Goal: Task Accomplishment & Management: Complete application form

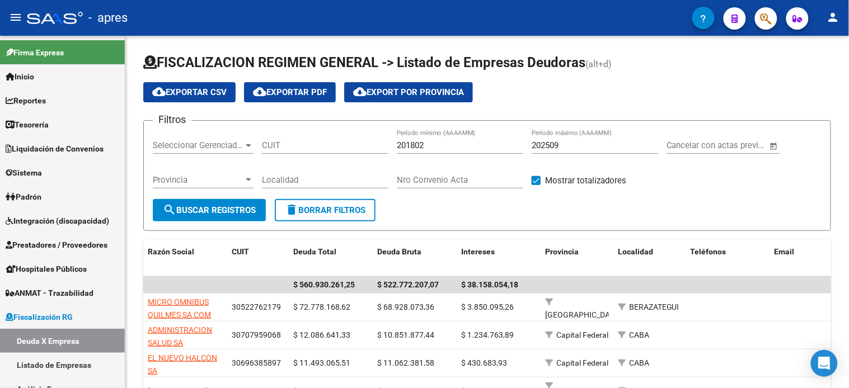
scroll to position [80, 0]
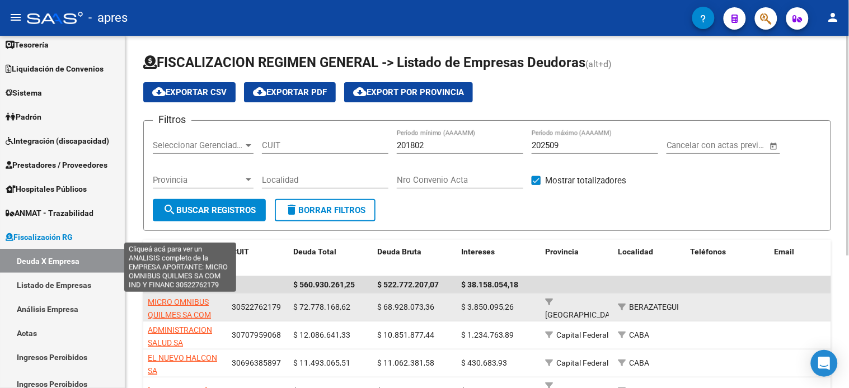
click at [166, 303] on span "MICRO OMNIBUS QUILMES SA COM IND Y FINANC" at bounding box center [179, 315] width 63 height 35
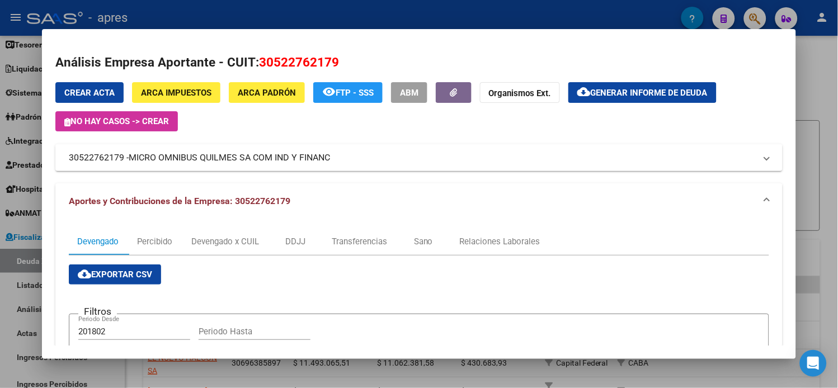
click at [98, 98] on button "Crear Acta" at bounding box center [89, 92] width 68 height 21
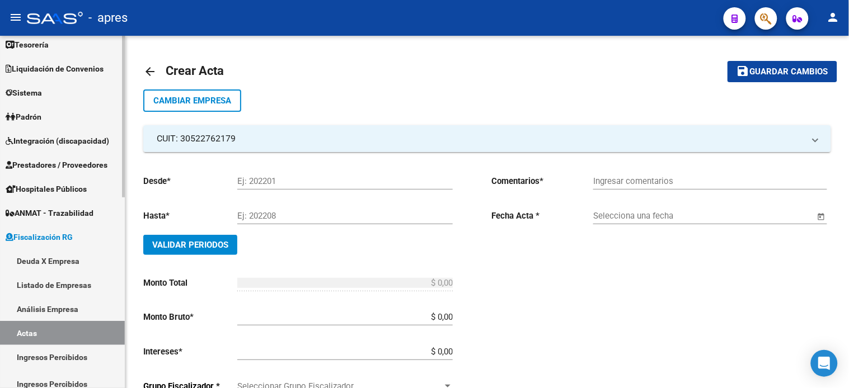
click at [43, 330] on link "Actas" at bounding box center [62, 333] width 125 height 24
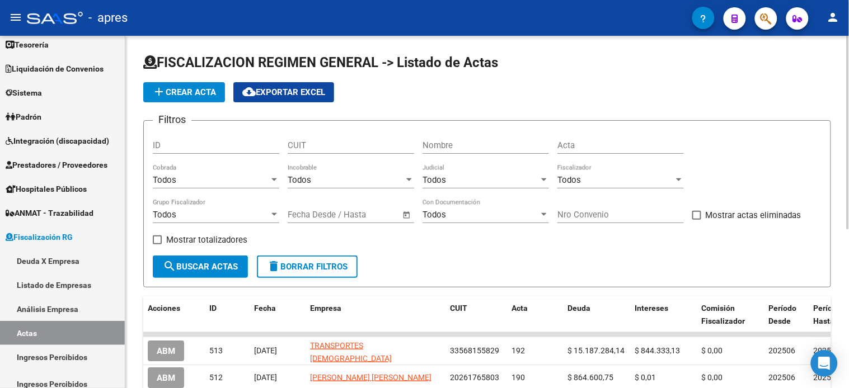
click at [580, 148] on input "Acta" at bounding box center [620, 145] width 126 height 10
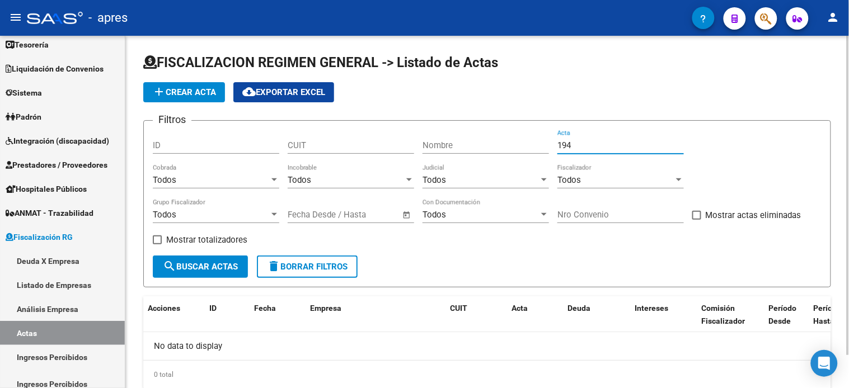
click at [580, 148] on input "194" at bounding box center [620, 145] width 126 height 10
type input "192"
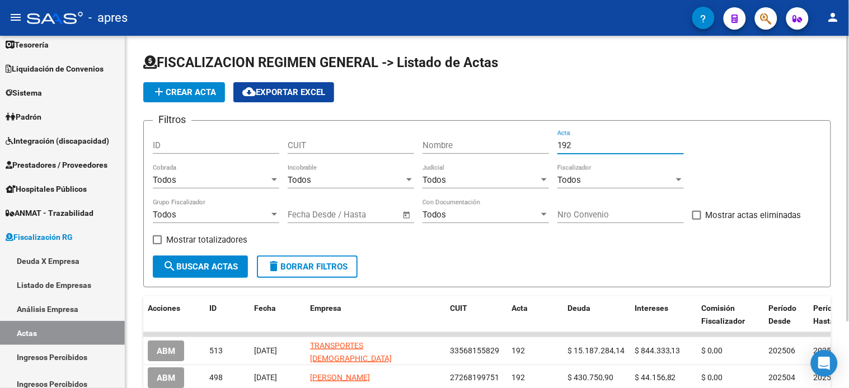
click at [182, 94] on span "add Crear Acta" at bounding box center [184, 92] width 64 height 10
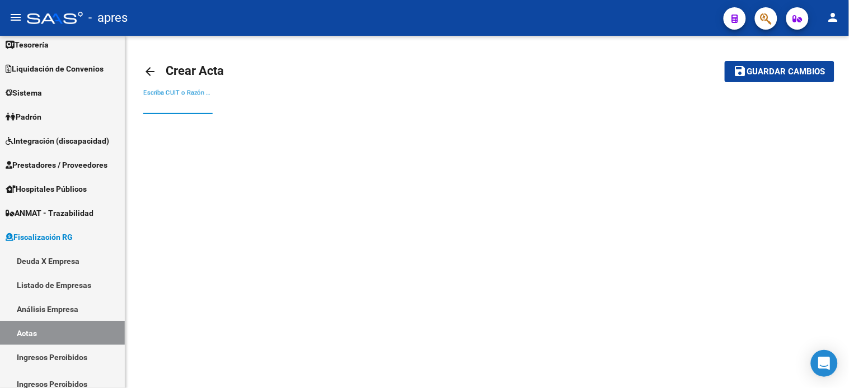
click at [158, 107] on input "Escriba CUIT o Razón Social para buscar" at bounding box center [177, 105] width 69 height 10
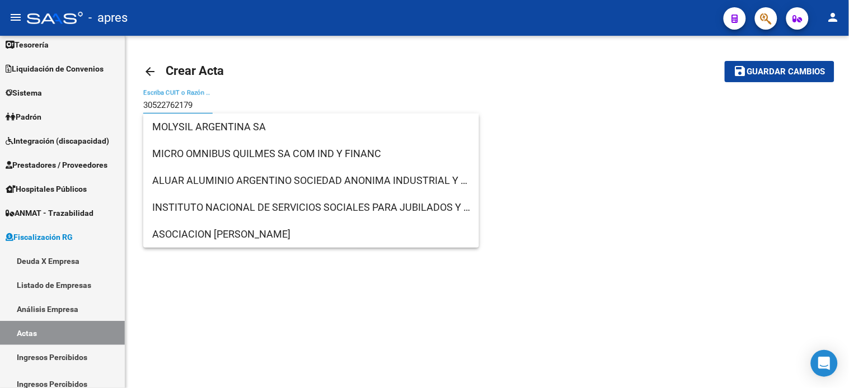
type input "30522762179"
click at [725, 61] on button "save Guardar cambios" at bounding box center [780, 71] width 110 height 21
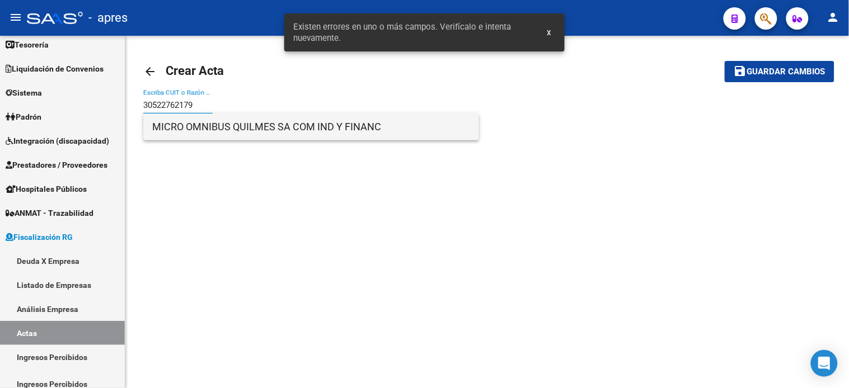
click at [196, 131] on span "MICRO OMNIBUS QUILMES SA COM IND Y FINANC" at bounding box center [311, 127] width 318 height 27
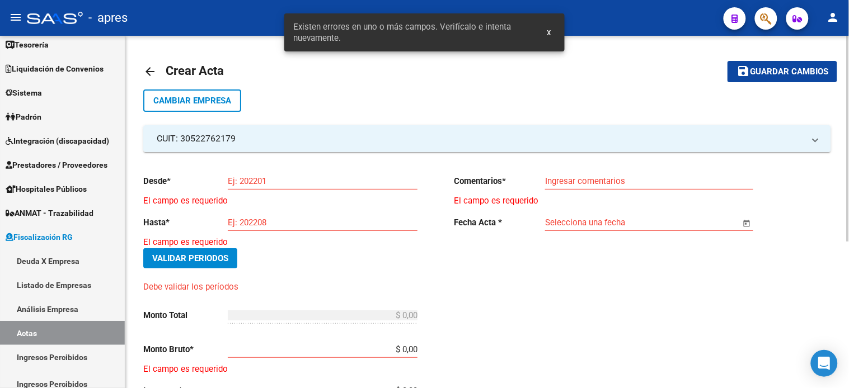
click at [295, 183] on input "Ej: 202201" at bounding box center [323, 181] width 190 height 10
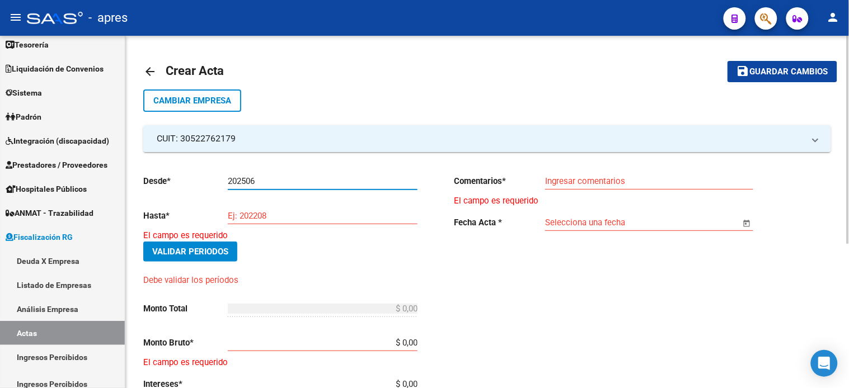
type input "202506"
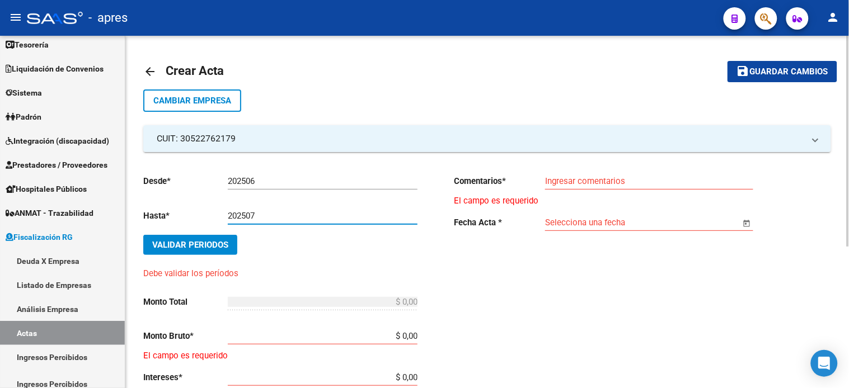
type input "202507"
click at [143, 235] on button "Validar Periodos" at bounding box center [190, 245] width 94 height 20
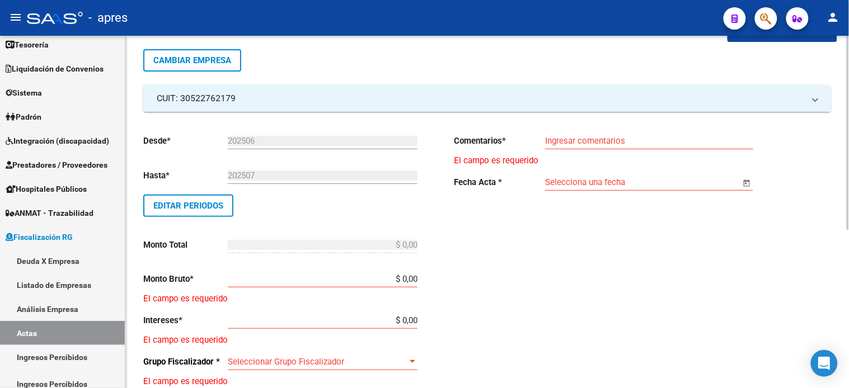
scroll to position [62, 0]
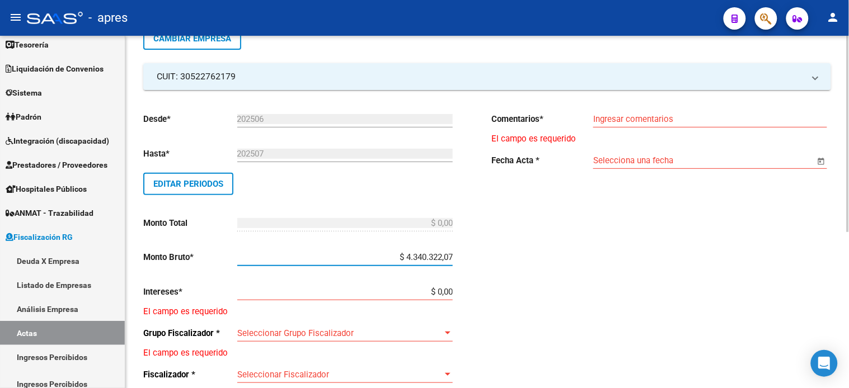
type input "$ 43.403.220,72"
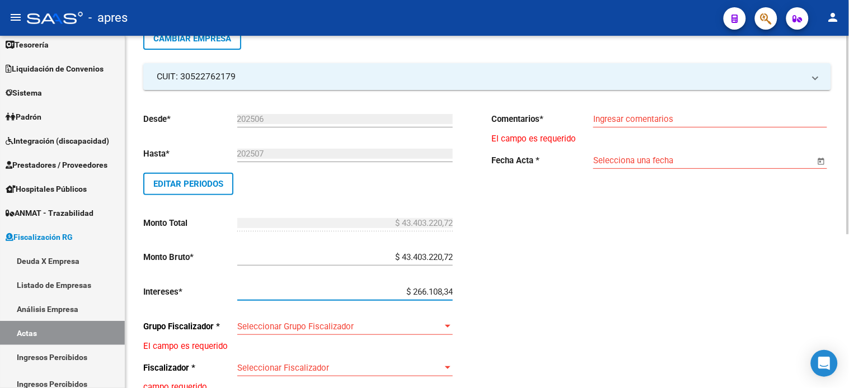
type input "$ 2.661.083,41"
type input "$ 46.064.304,13"
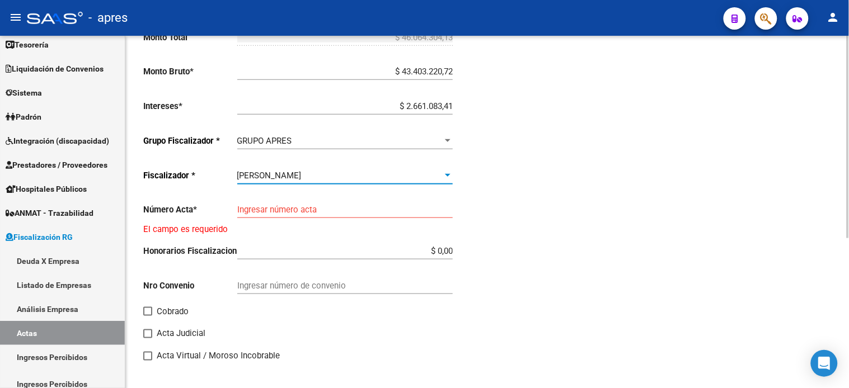
scroll to position [248, 0]
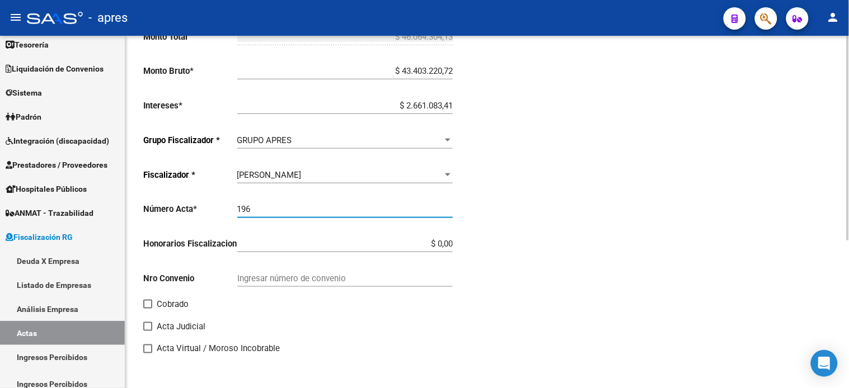
type input "196"
click at [147, 309] on input "Cobrado" at bounding box center [147, 309] width 1 height 1
checkbox input "true"
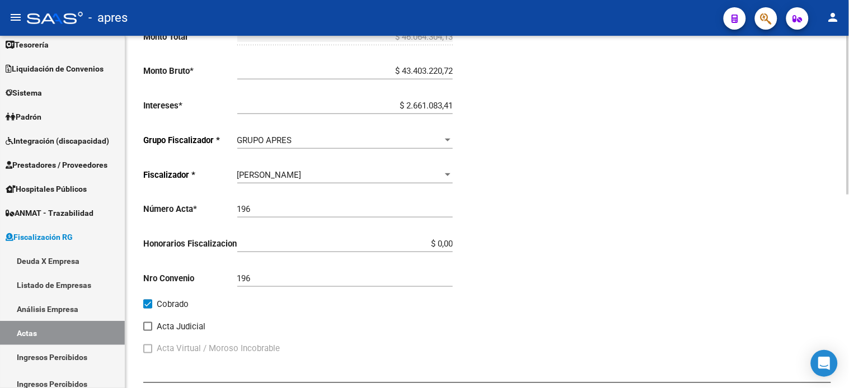
scroll to position [0, 0]
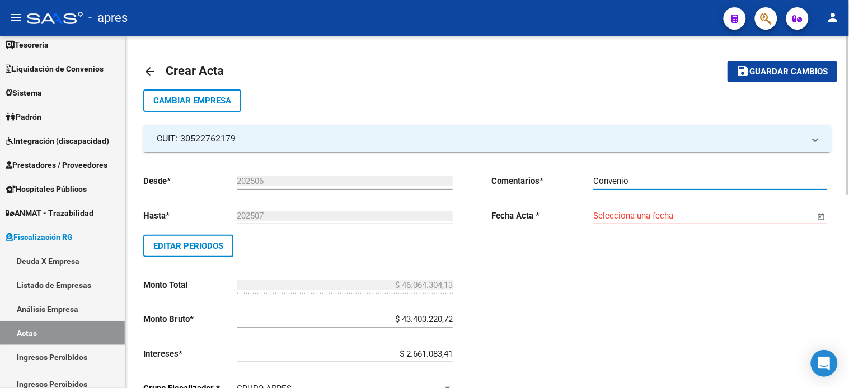
type input "Convenio"
click at [815, 210] on button "Open calendar" at bounding box center [821, 216] width 13 height 13
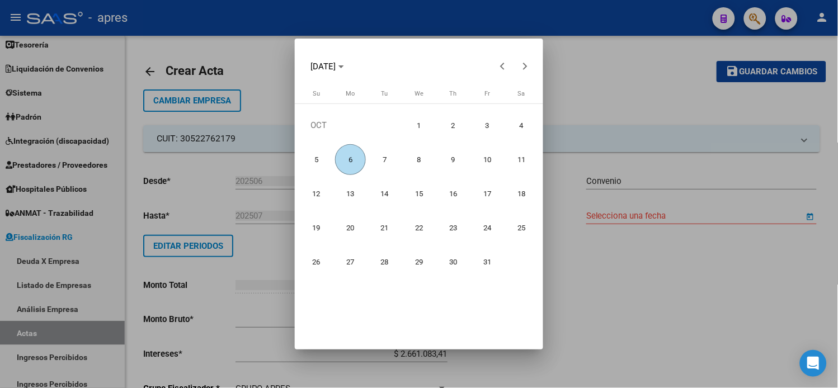
click at [347, 159] on span "6" at bounding box center [350, 159] width 31 height 31
type input "[DATE]"
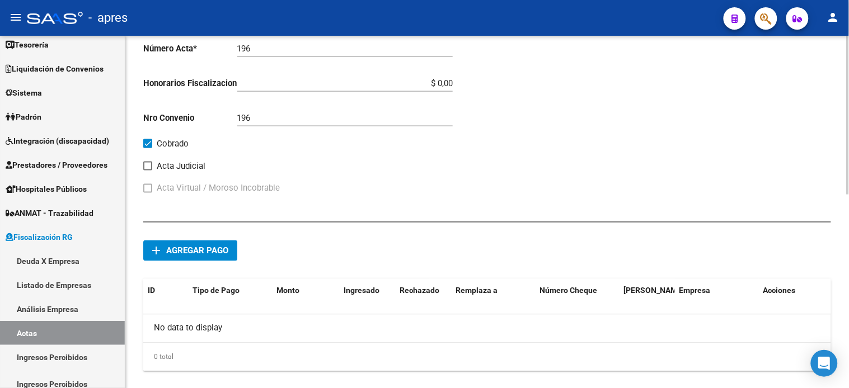
scroll to position [429, 0]
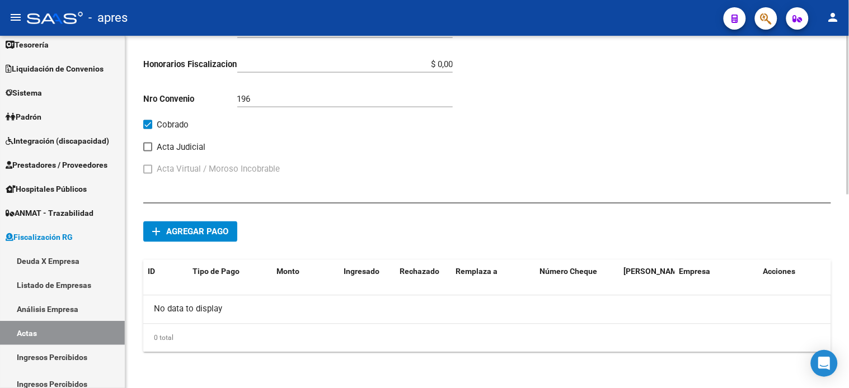
click at [208, 228] on span "Agregar pago" at bounding box center [197, 232] width 62 height 10
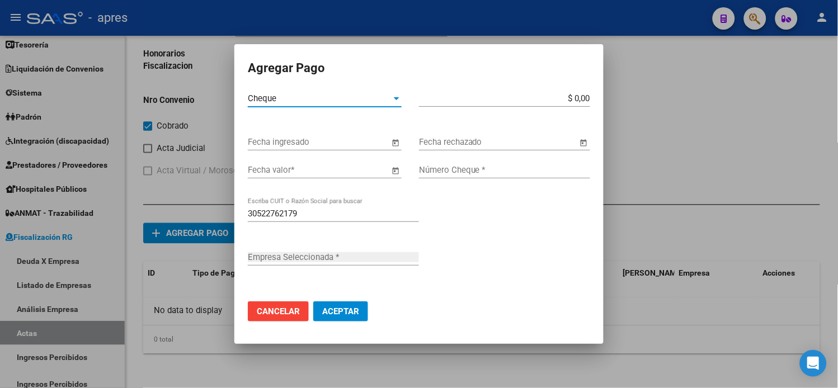
type input "MICRO OMNIBUS QUILMES SA COM IND Y FINANC"
type input "$ 9.352.264,92"
click at [389, 137] on button "Open calendar" at bounding box center [395, 143] width 13 height 13
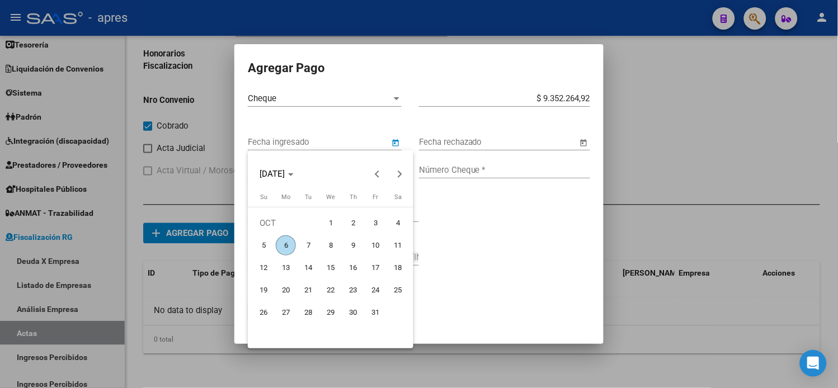
type input "[DATE]"
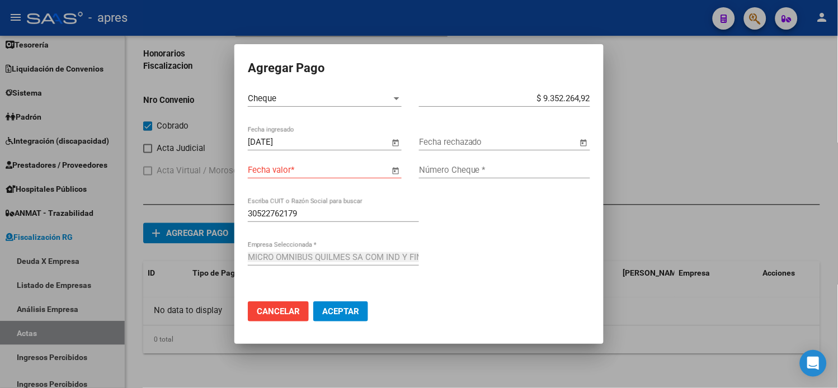
click at [389, 164] on button "Open calendar" at bounding box center [395, 170] width 13 height 13
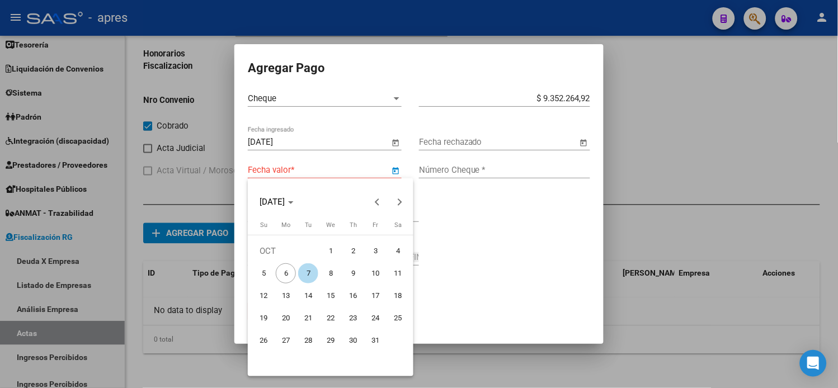
type input "[DATE]"
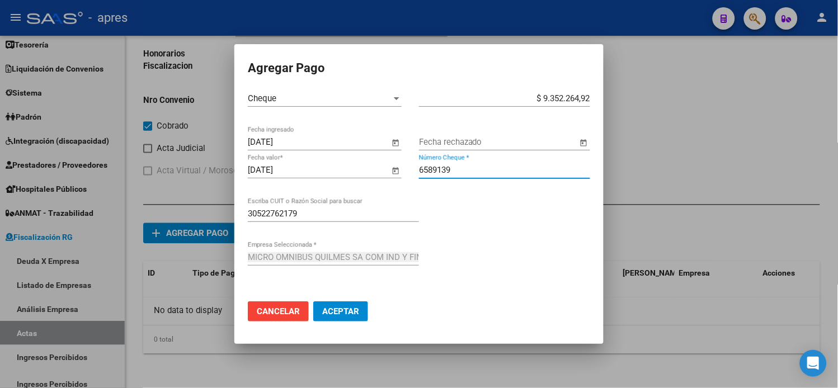
click at [467, 171] on input "6589139" at bounding box center [504, 170] width 171 height 10
click at [452, 172] on input "6589139" at bounding box center [504, 170] width 171 height 10
click at [435, 171] on input "6589139" at bounding box center [504, 170] width 171 height 10
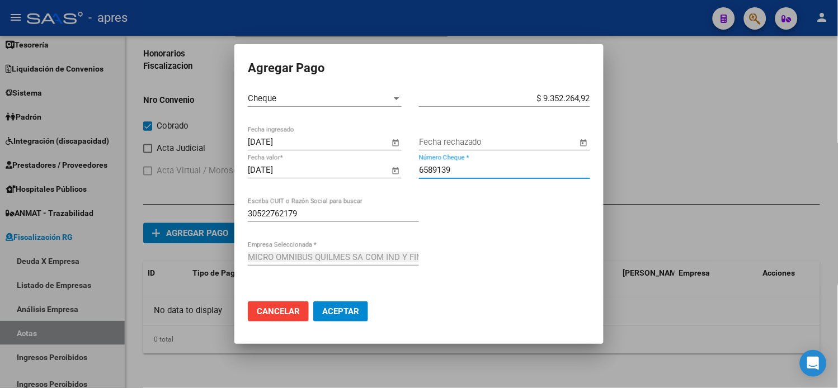
click at [435, 171] on input "6589139" at bounding box center [504, 170] width 171 height 10
type input "6589139"
click at [588, 97] on input "$ 9.352.264,92" at bounding box center [504, 98] width 171 height 10
type input "$ 9.352.264,91"
click at [336, 317] on button "Aceptar" at bounding box center [340, 312] width 55 height 20
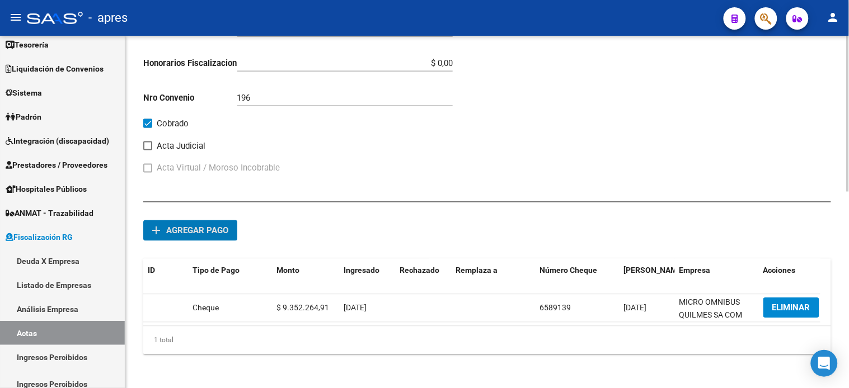
click at [219, 239] on button "add Agregar pago" at bounding box center [190, 230] width 94 height 21
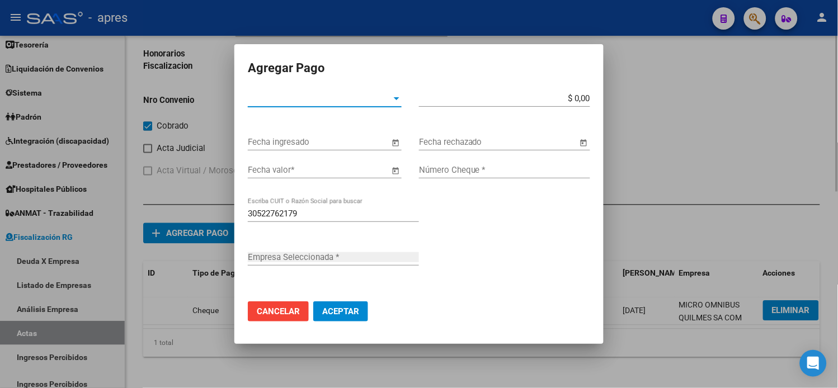
type input "MICRO OMNIBUS QUILMES SA COM IND Y FINANC"
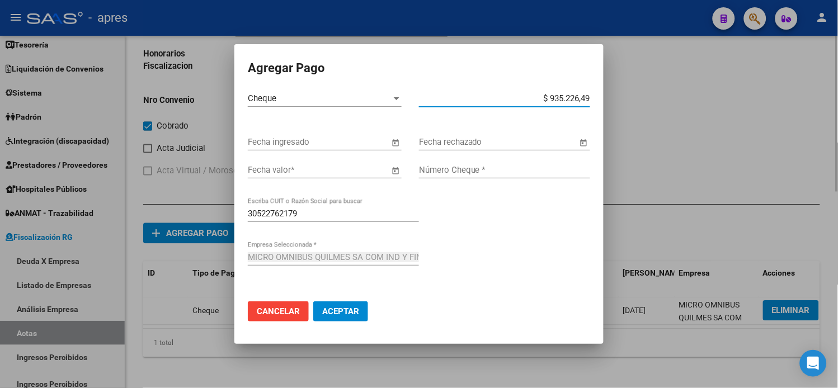
type input "$ 9.352.264,91"
click at [389, 137] on button "Open calendar" at bounding box center [395, 143] width 13 height 13
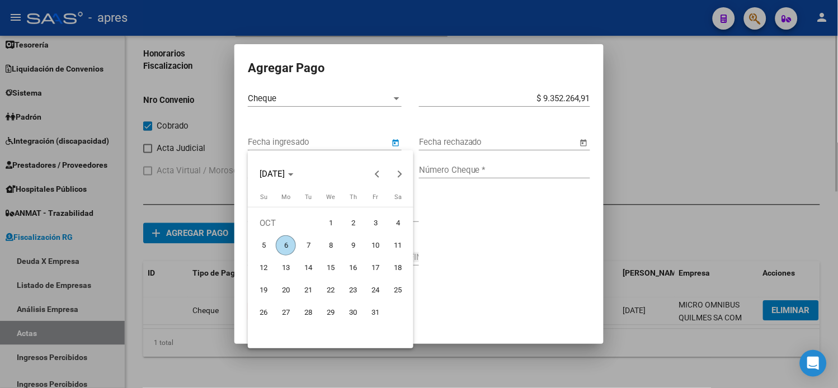
type input "[DATE]"
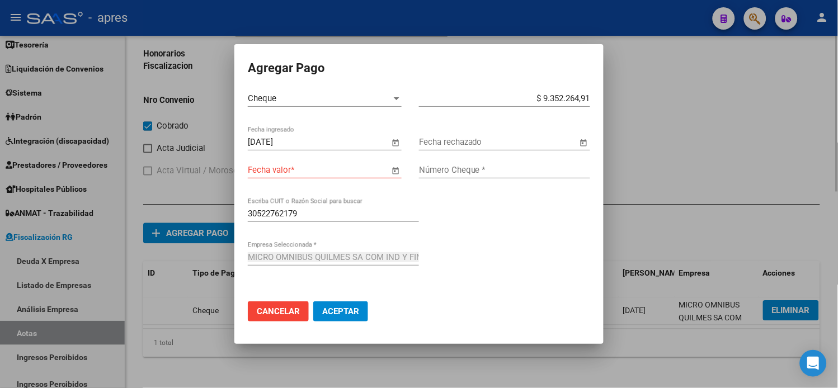
click at [389, 164] on button "Open calendar" at bounding box center [395, 170] width 13 height 13
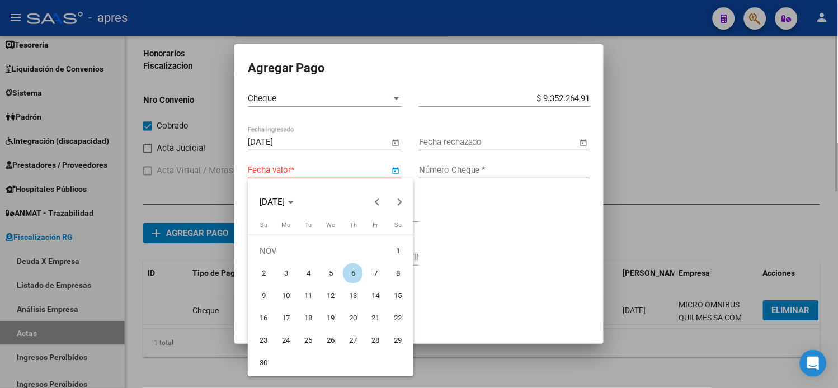
type input "[DATE]"
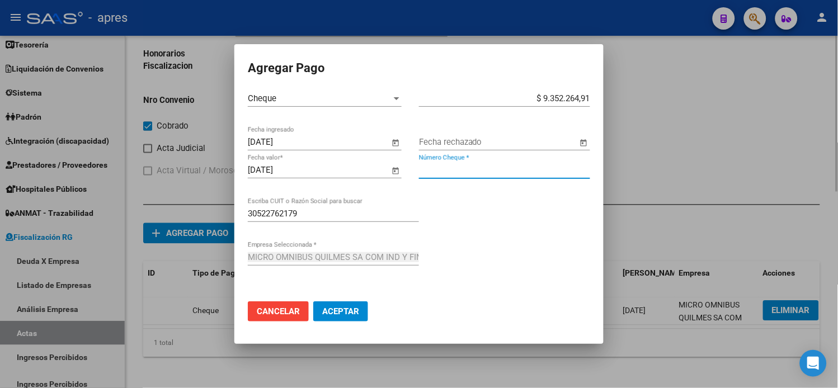
paste input "6589139"
click at [444, 170] on input "6589140" at bounding box center [504, 170] width 171 height 10
type input "6589140"
click at [331, 314] on span "Aceptar" at bounding box center [340, 312] width 37 height 10
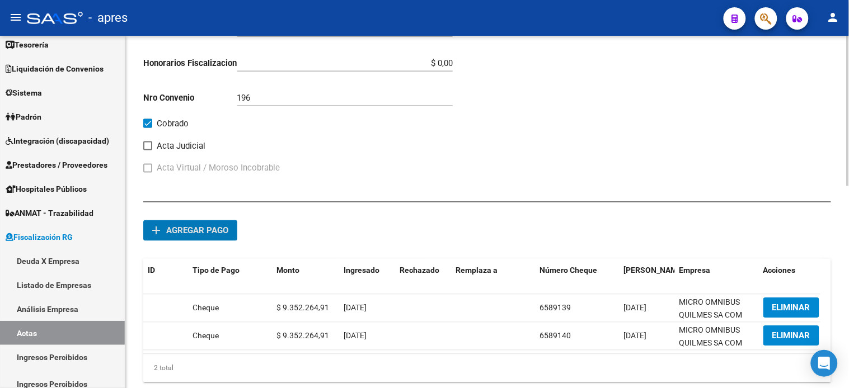
click at [221, 224] on button "add Agregar pago" at bounding box center [190, 230] width 94 height 21
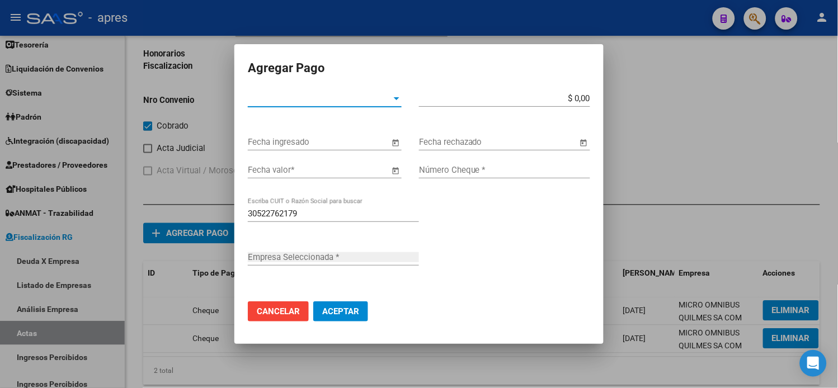
type input "MICRO OMNIBUS QUILMES SA COM IND Y FINANC"
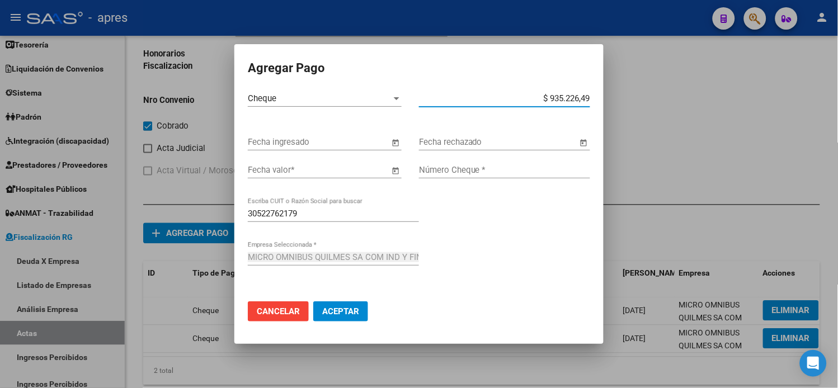
type input "$ 9.352.264,91"
click at [389, 137] on button "Open calendar" at bounding box center [395, 143] width 13 height 13
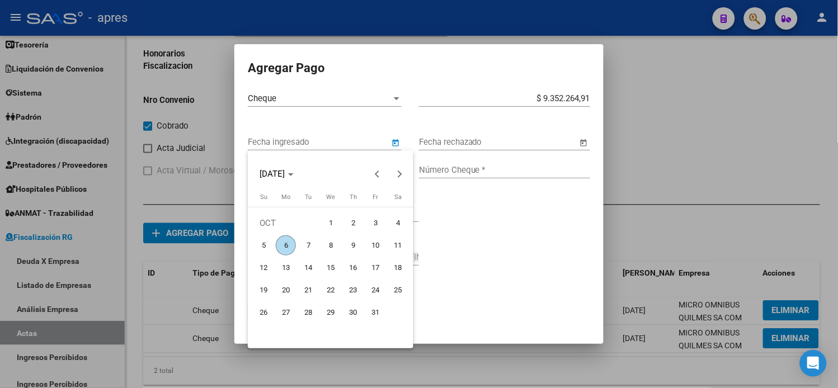
type input "[DATE]"
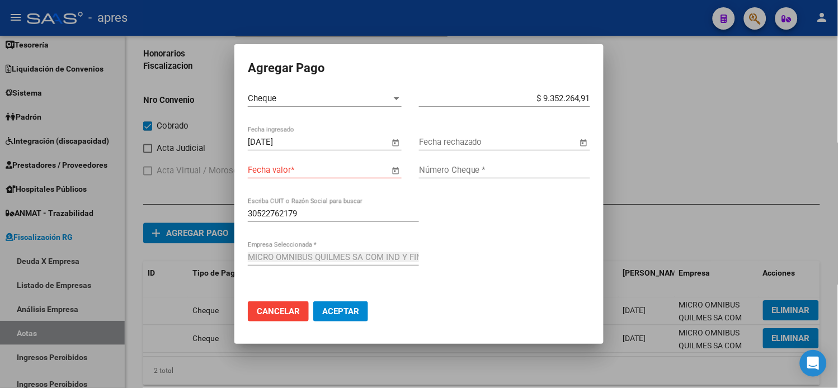
click at [389, 164] on button "Open calendar" at bounding box center [395, 170] width 13 height 13
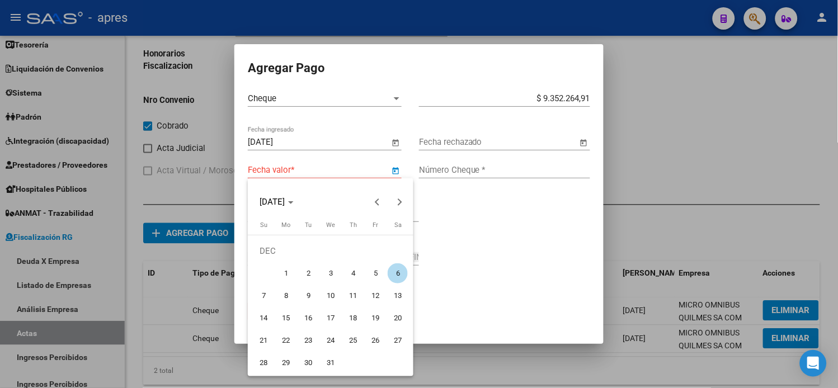
type input "[DATE]"
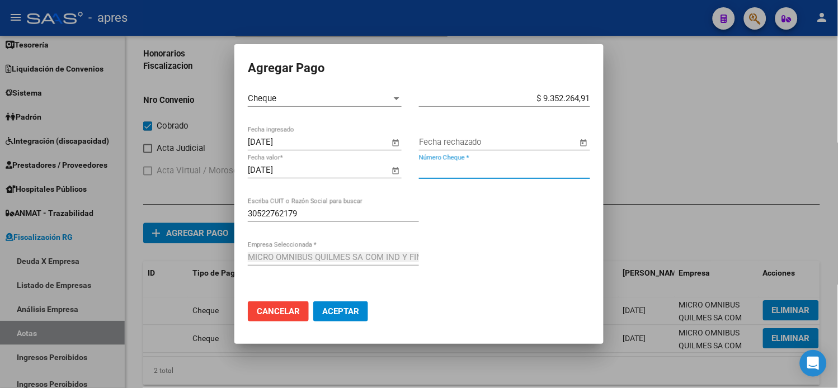
paste input "6589140"
type input "6589141"
click at [313, 302] on button "Aceptar" at bounding box center [340, 312] width 55 height 20
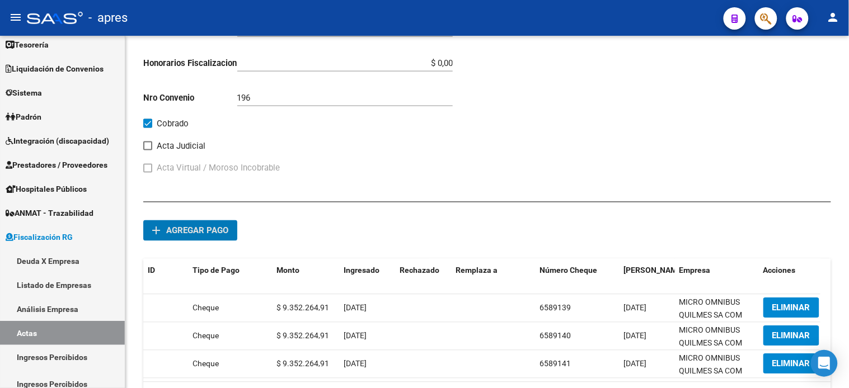
click at [143, 220] on button "add Agregar pago" at bounding box center [190, 230] width 94 height 21
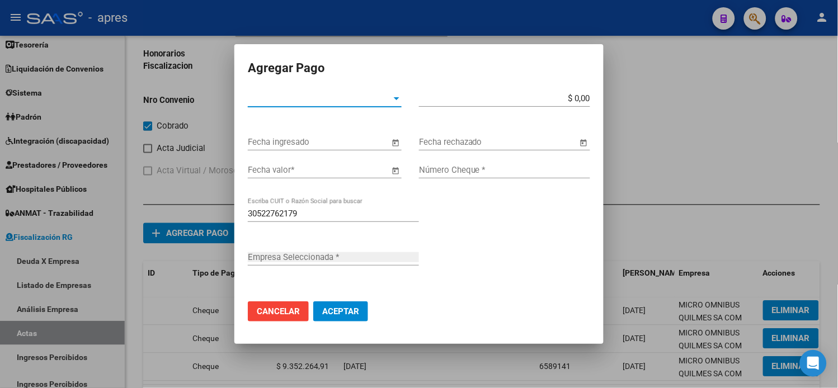
type input "MICRO OMNIBUS QUILMES SA COM IND Y FINANC"
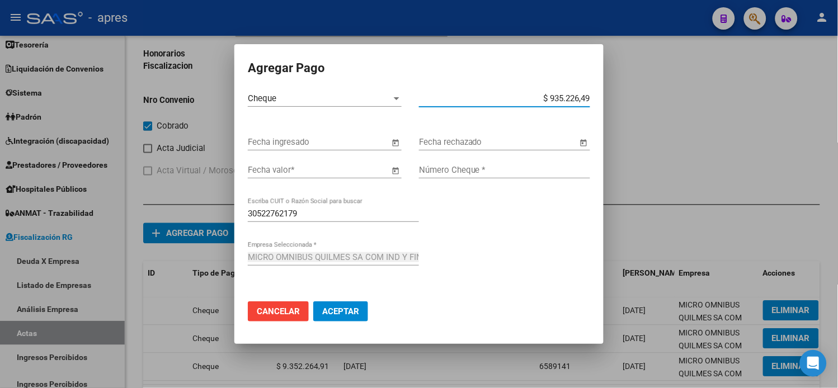
type input "$ 9.352.264,91"
click at [389, 137] on button "Open calendar" at bounding box center [395, 143] width 13 height 13
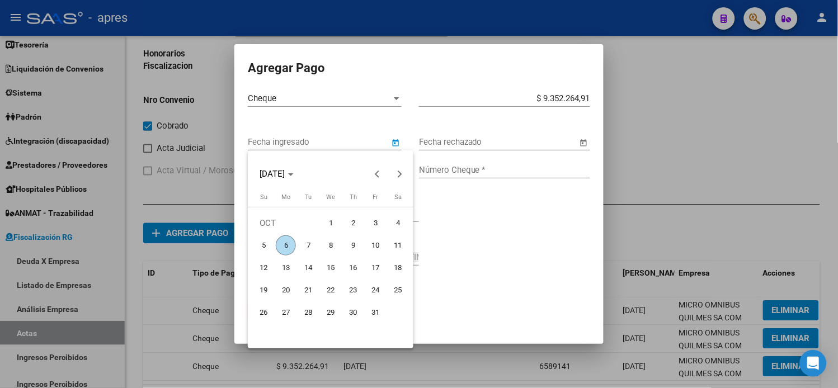
type input "[DATE]"
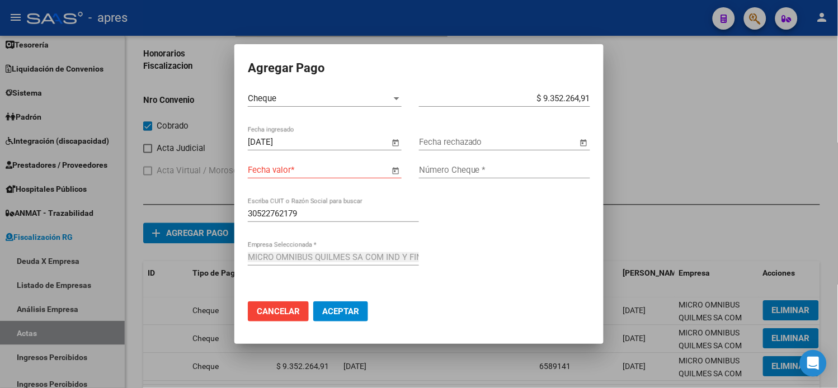
click at [389, 164] on button "Open calendar" at bounding box center [395, 170] width 13 height 13
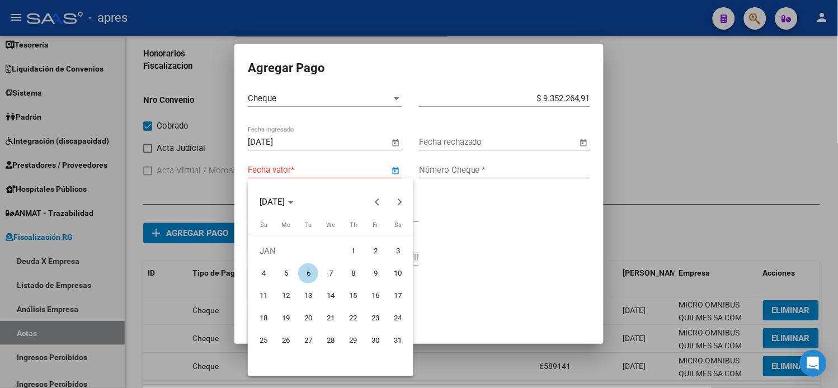
type input "[DATE]"
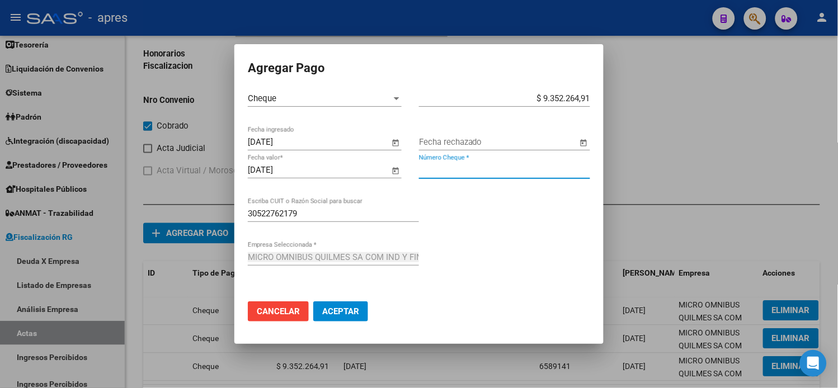
paste input "6589140"
type input "6589142"
click at [313, 302] on button "Aceptar" at bounding box center [340, 312] width 55 height 20
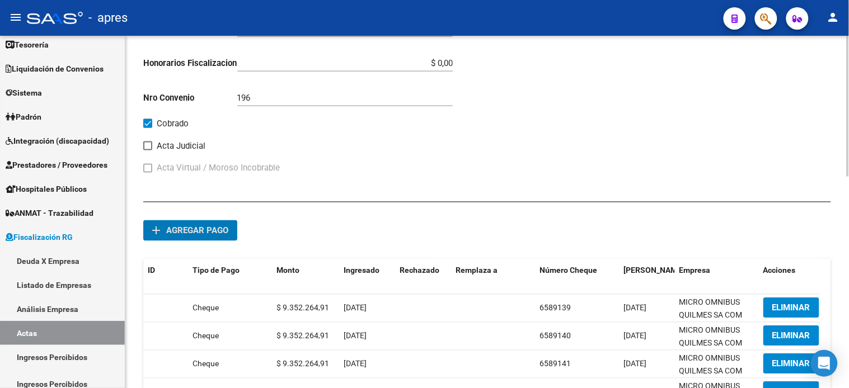
click at [206, 231] on span "Agregar pago" at bounding box center [197, 231] width 62 height 10
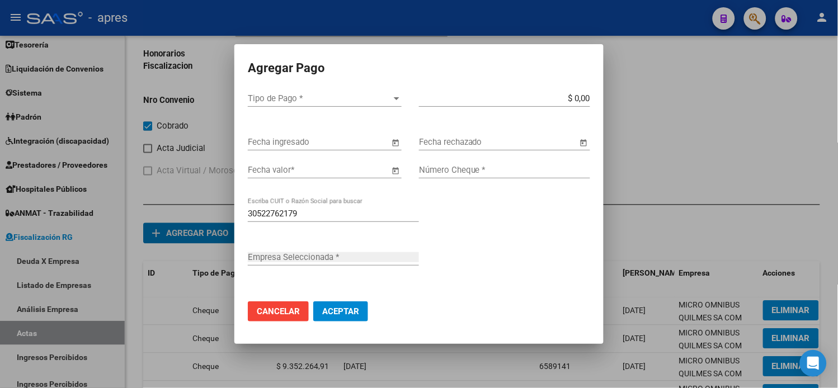
type input "MICRO OMNIBUS QUILMES SA COM IND Y FINANC"
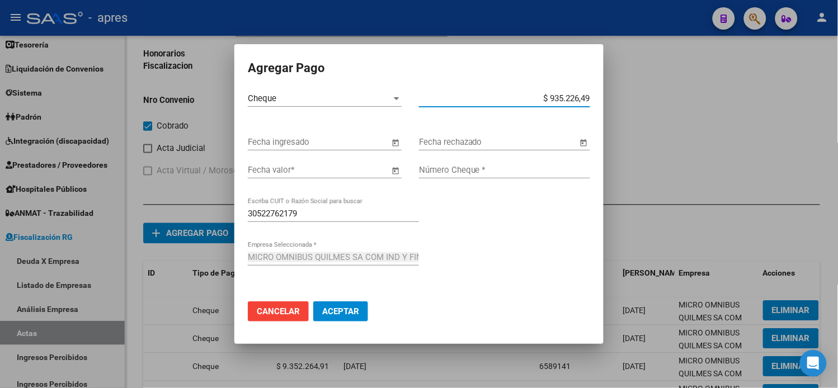
type input "$ 9.352.264,92"
click at [389, 137] on button "Open calendar" at bounding box center [395, 143] width 13 height 13
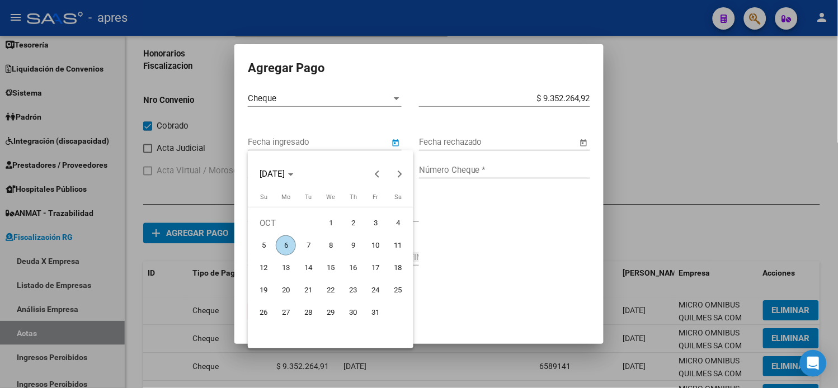
type input "[DATE]"
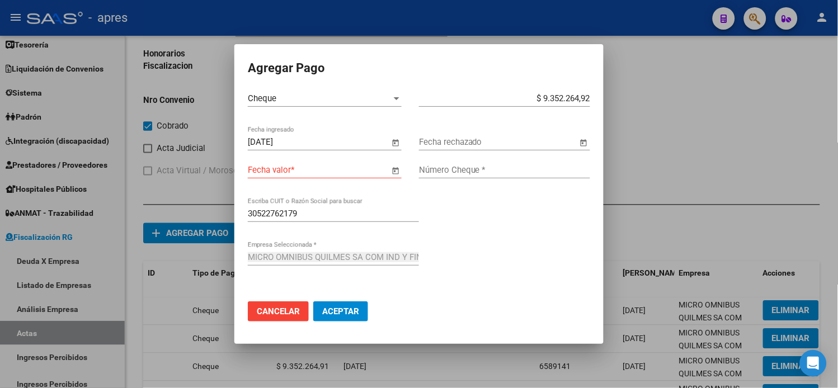
click at [389, 164] on button "Open calendar" at bounding box center [395, 170] width 13 height 13
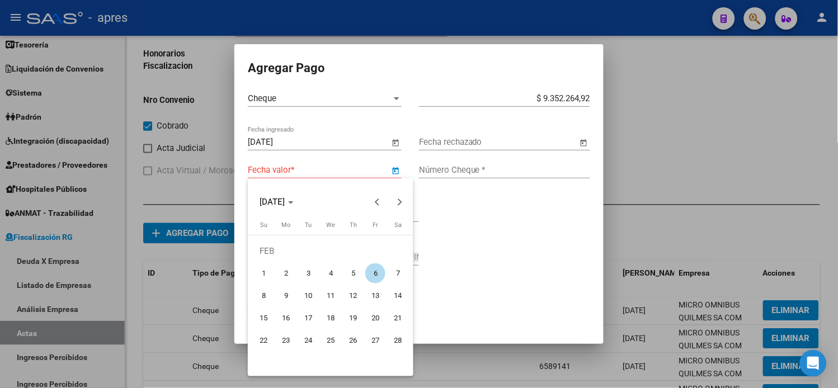
type input "[DATE]"
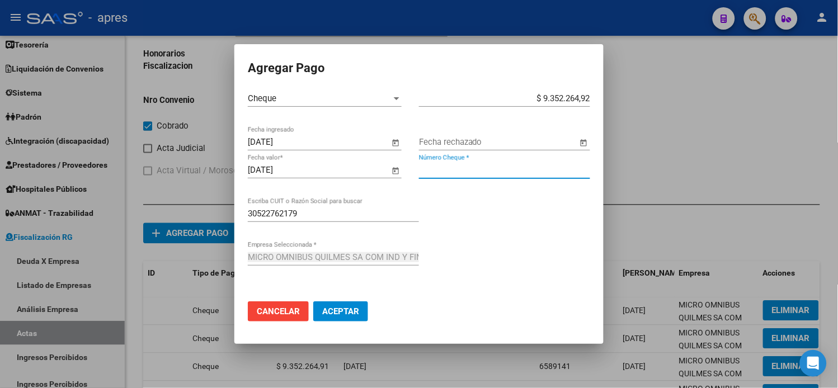
paste input "6589140"
type input "6589143"
click at [313, 302] on button "Aceptar" at bounding box center [340, 312] width 55 height 20
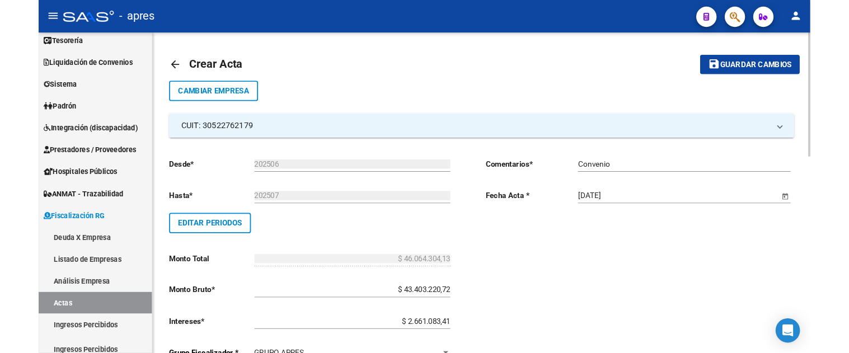
scroll to position [0, 0]
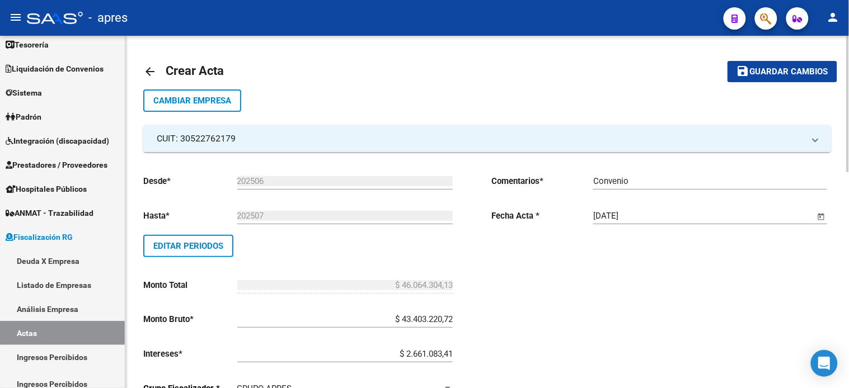
click at [747, 81] on button "save Guardar cambios" at bounding box center [782, 71] width 110 height 21
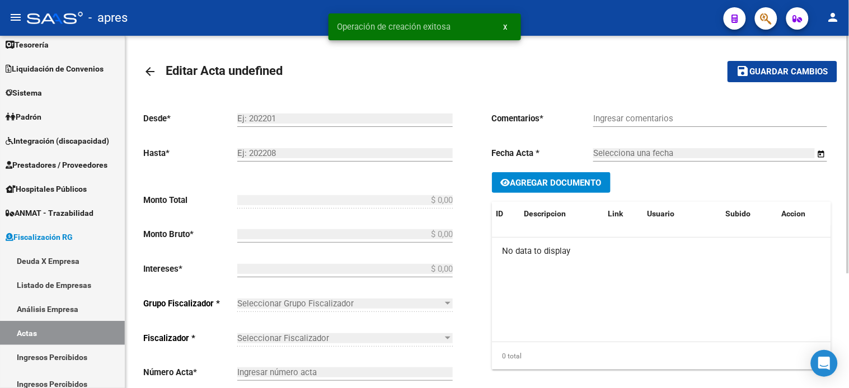
type input "202506"
type input "202507"
type input "$ 46.064.304,13"
type input "$ 43.403.220,72"
type input "$ 2.661.083,41"
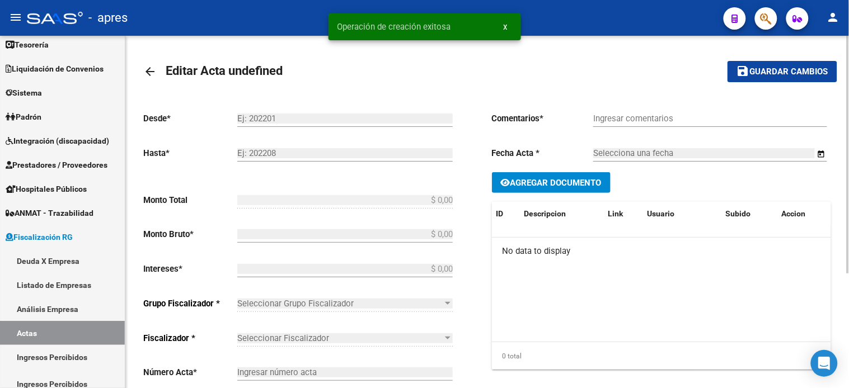
type input "196"
checkbox input "true"
type input "Convenio"
type input "[DATE]"
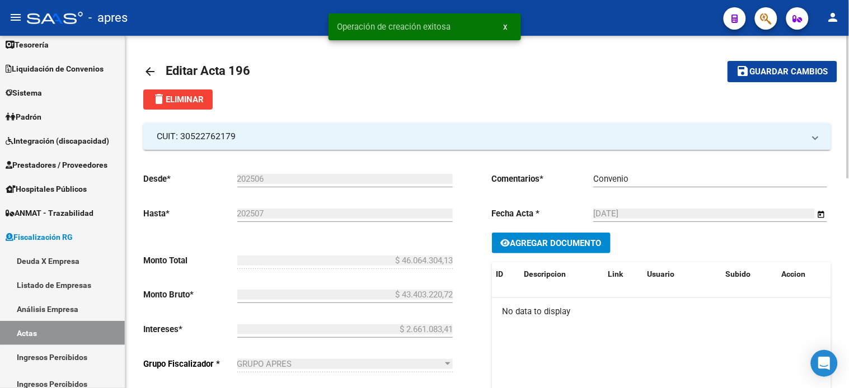
click at [542, 241] on span "Agregar Documento" at bounding box center [555, 243] width 91 height 10
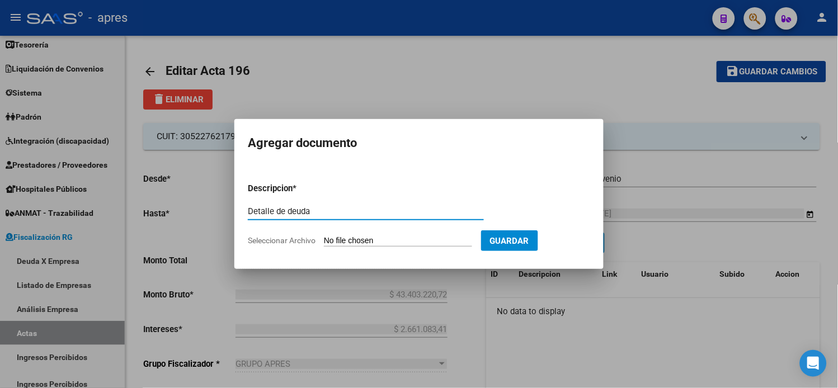
type input "Detalle de deuda"
click at [354, 244] on input "Seleccionar Archivo" at bounding box center [398, 241] width 148 height 11
type input "C:\fakepath\Informe-Deuda-30522762179-202506-202507.pdf"
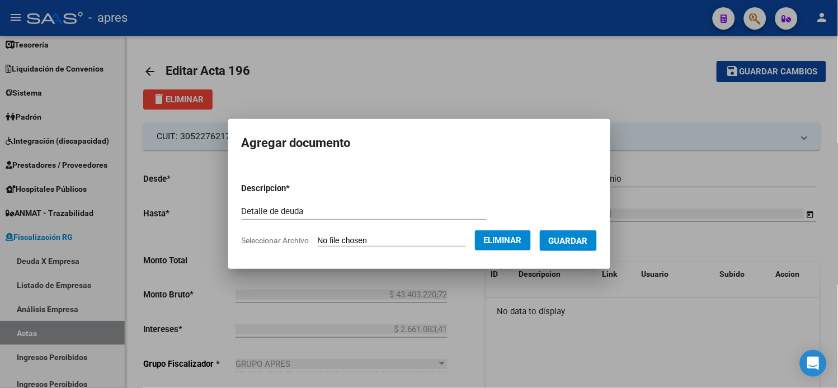
click at [563, 243] on span "Guardar" at bounding box center [568, 241] width 39 height 10
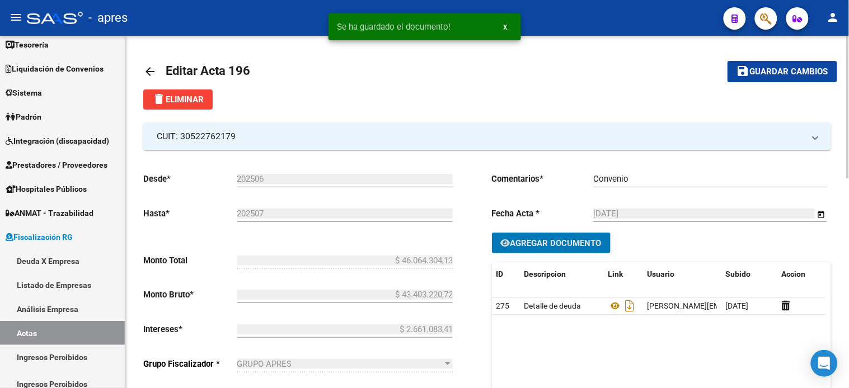
click at [750, 73] on span "Guardar cambios" at bounding box center [789, 72] width 78 height 10
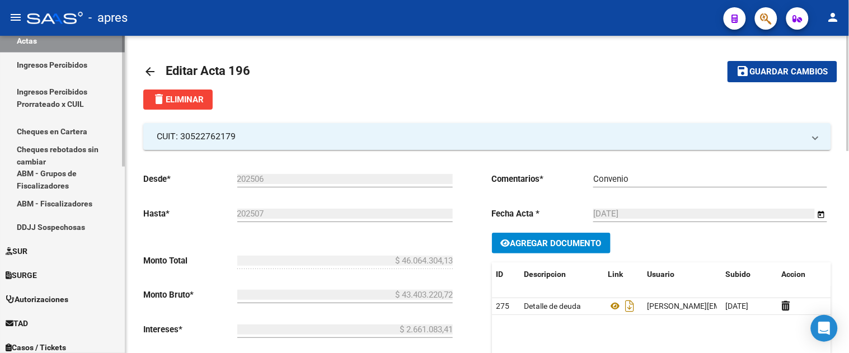
scroll to position [311, 0]
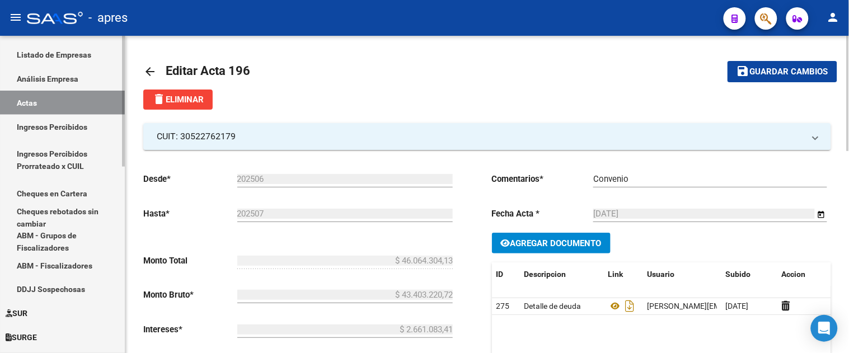
click at [45, 101] on link "Actas" at bounding box center [62, 103] width 125 height 24
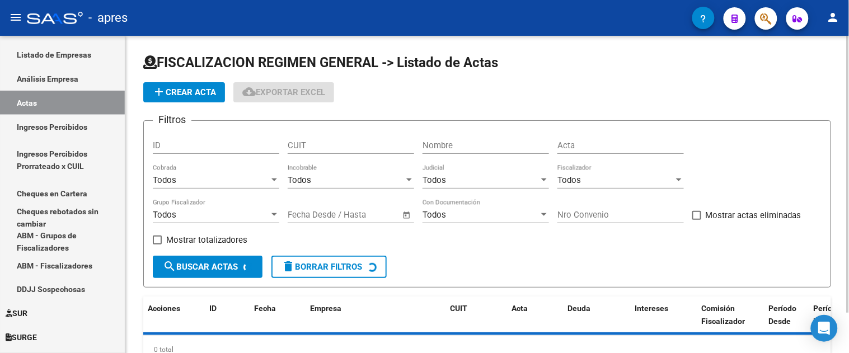
click at [595, 150] on input "Acta" at bounding box center [620, 145] width 126 height 10
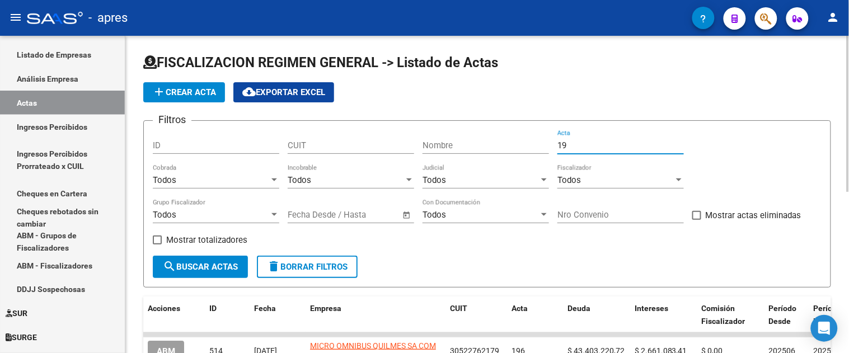
type input "192"
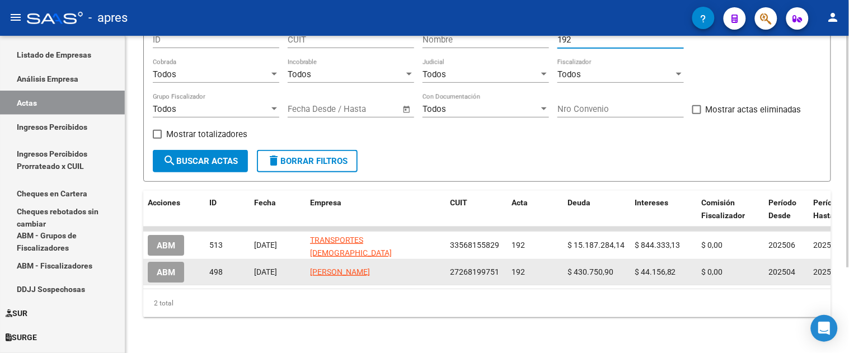
click at [171, 267] on span "ABM" at bounding box center [166, 272] width 18 height 10
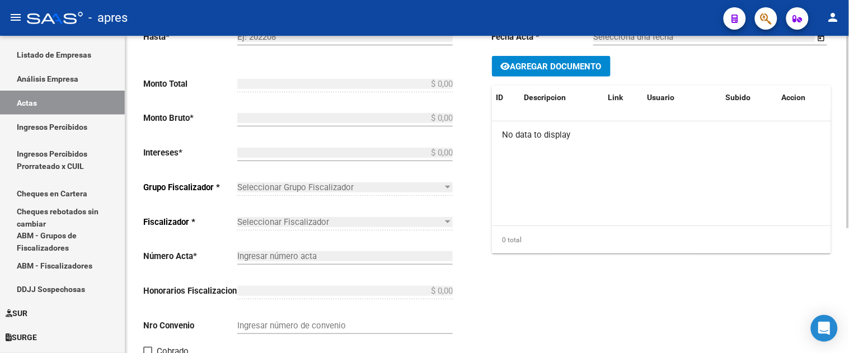
type input "202504"
type input "202505"
type input "$ 474.907,72"
type input "$ 430.750,90"
type input "$ 44.156,82"
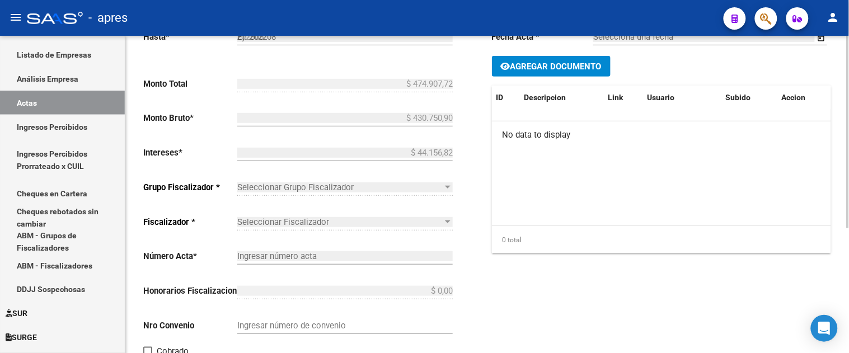
type input "192"
checkbox input "true"
type input "Convenio"
type input "[DATE]"
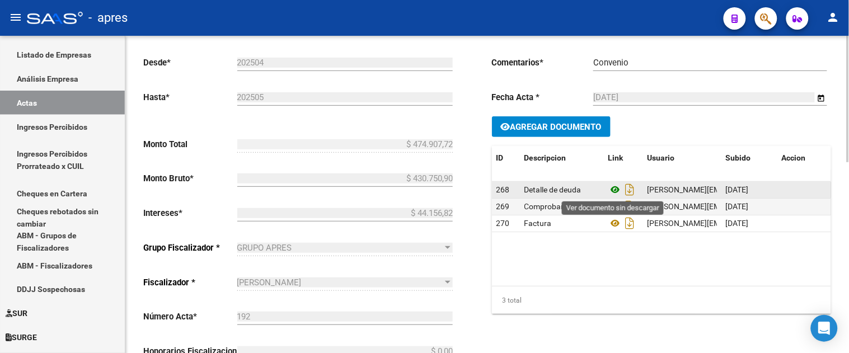
click at [614, 193] on icon at bounding box center [615, 189] width 15 height 13
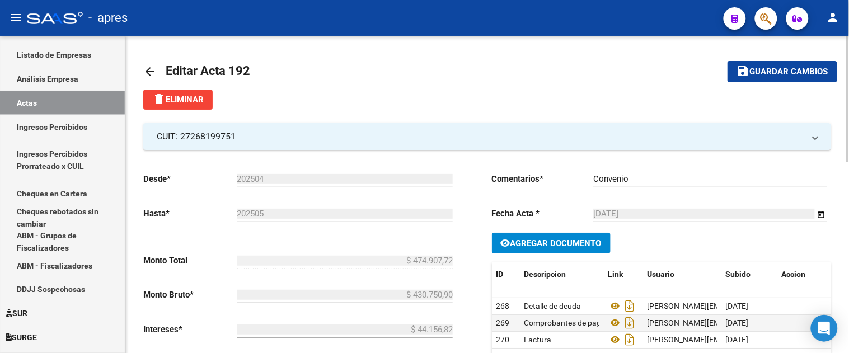
click at [148, 69] on mat-icon "arrow_back" at bounding box center [149, 71] width 13 height 13
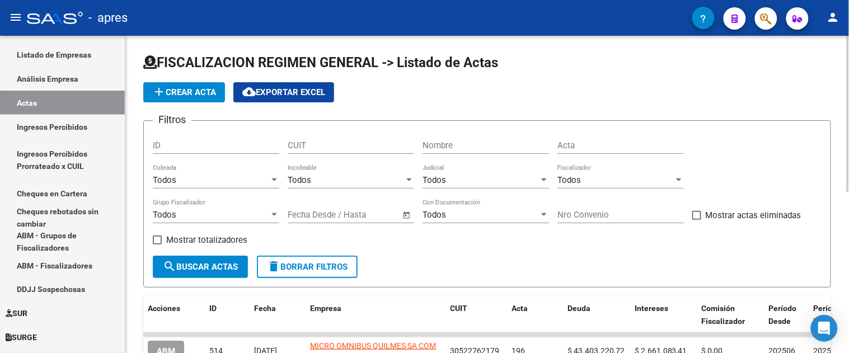
click at [450, 143] on input "Nombre" at bounding box center [485, 145] width 126 height 10
type input "ramudo"
click at [205, 265] on span "search Buscar Actas" at bounding box center [200, 267] width 75 height 10
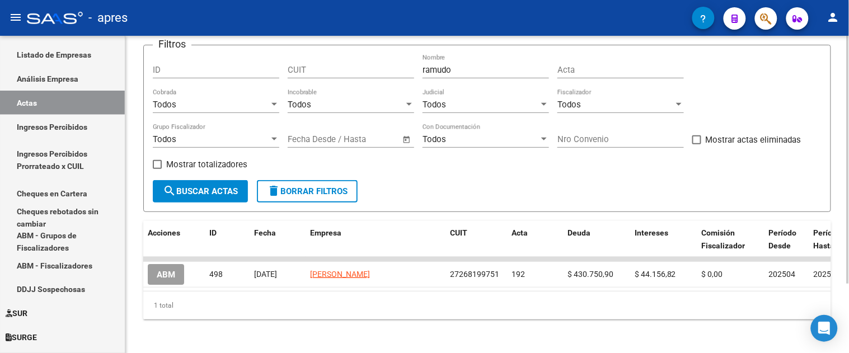
scroll to position [88, 0]
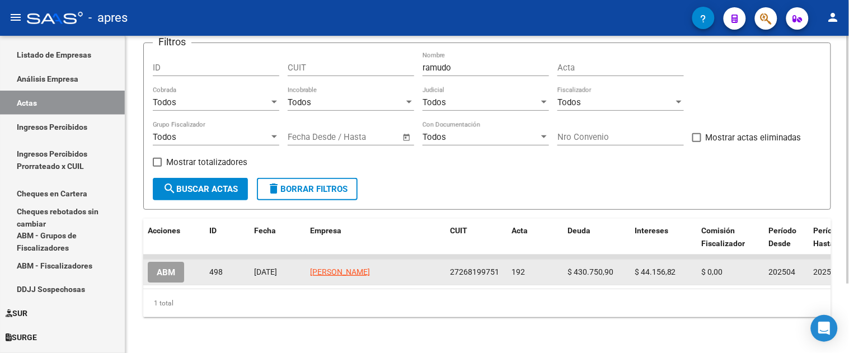
click at [164, 267] on span "ABM" at bounding box center [166, 272] width 18 height 10
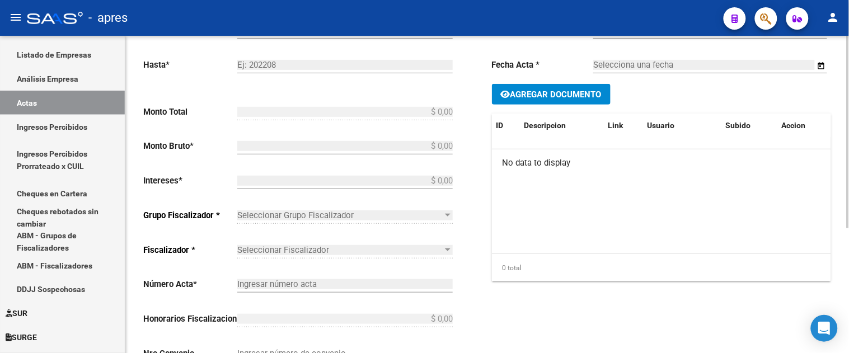
type input "202504"
type input "202505"
type input "$ 474.907,72"
type input "$ 430.750,90"
type input "$ 44.156,82"
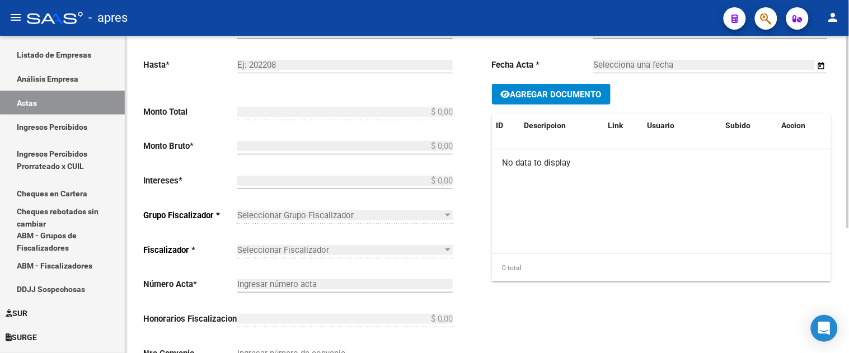
type input "192"
checkbox input "true"
type input "Convenio"
type input "[DATE]"
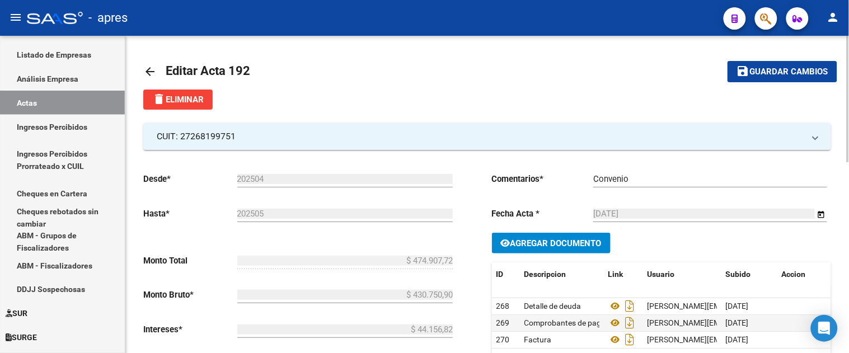
click at [152, 73] on mat-icon "arrow_back" at bounding box center [149, 71] width 13 height 13
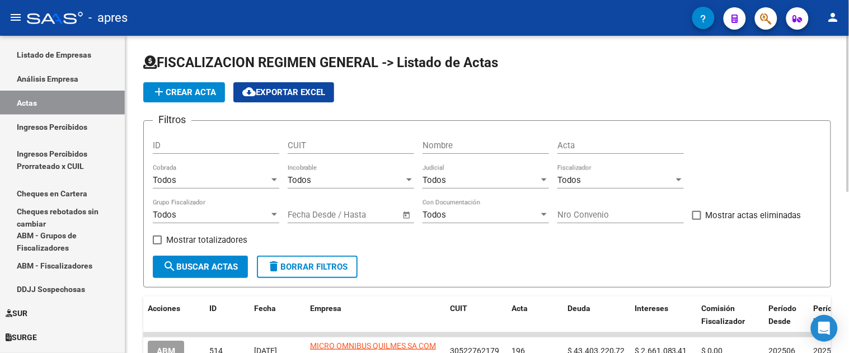
click at [586, 148] on input "Acta" at bounding box center [620, 145] width 126 height 10
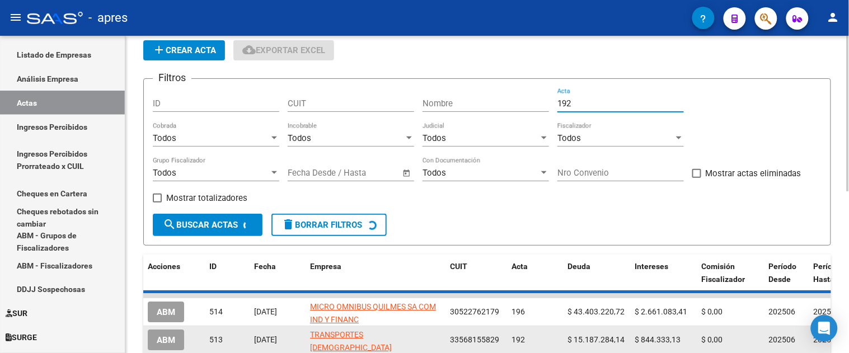
scroll to position [116, 0]
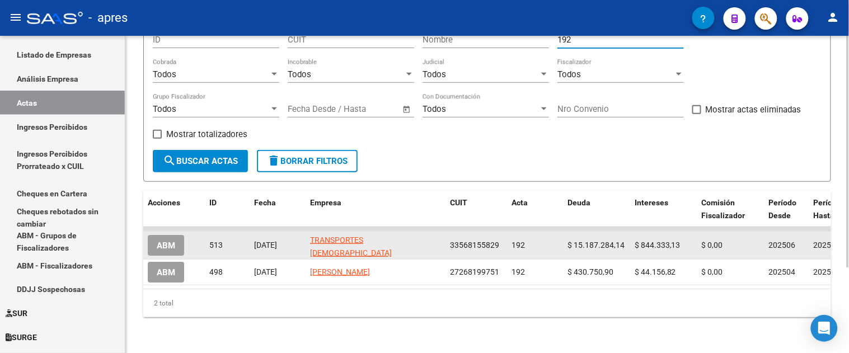
type input "192"
click at [162, 241] on span "ABM" at bounding box center [166, 246] width 18 height 10
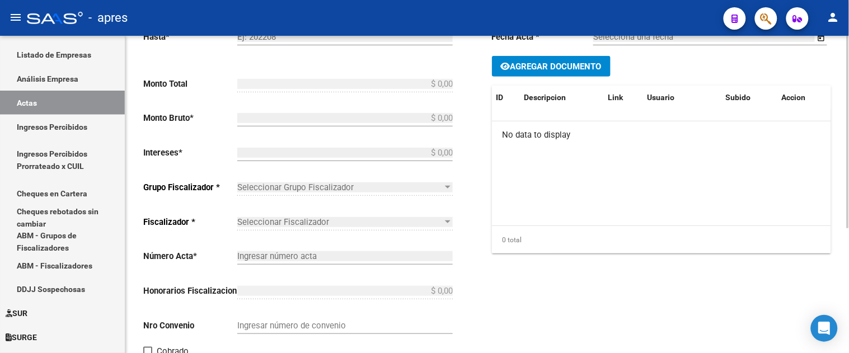
type input "202506"
type input "202507"
type input "$ 16.031.617,27"
type input "$ 15.187.284,14"
type input "$ 844.333,13"
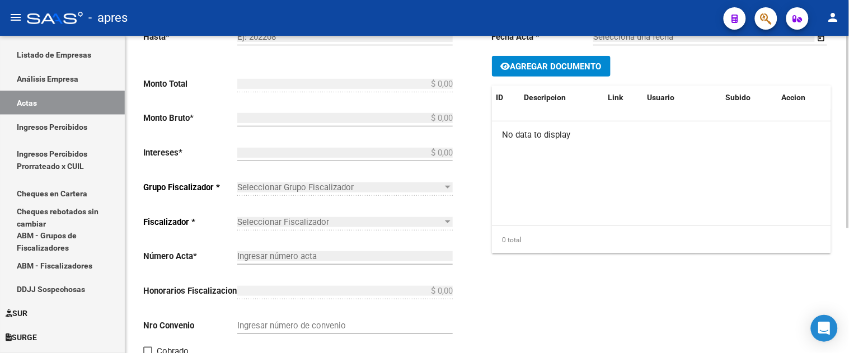
type input "192"
checkbox input "true"
type input "Convenio"
type input "[DATE]"
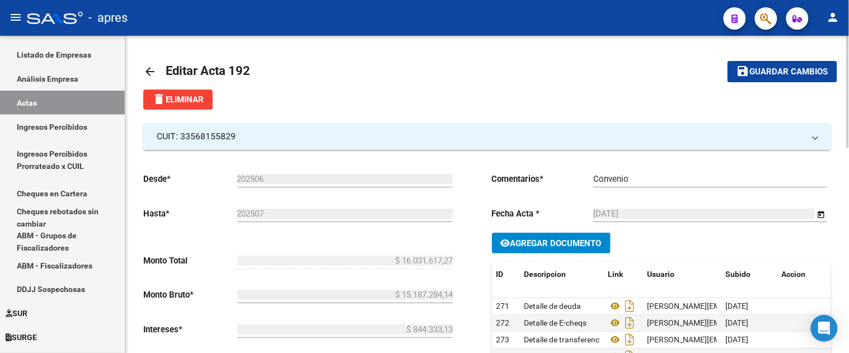
click at [148, 70] on mat-icon "arrow_back" at bounding box center [149, 71] width 13 height 13
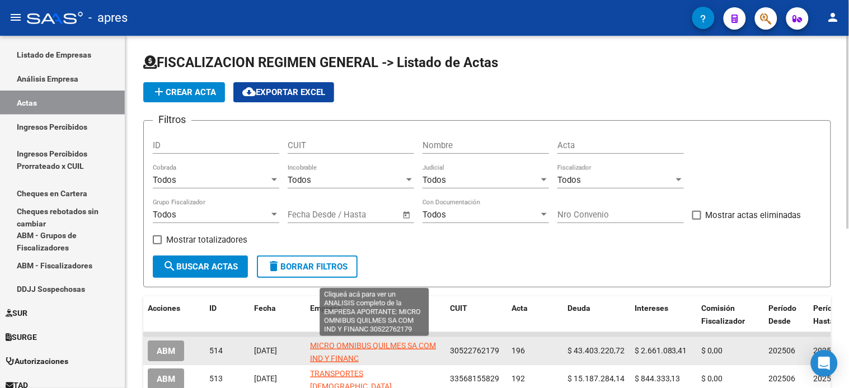
click at [361, 347] on span "MICRO OMNIBUS QUILMES SA COM IND Y FINANC" at bounding box center [373, 352] width 126 height 22
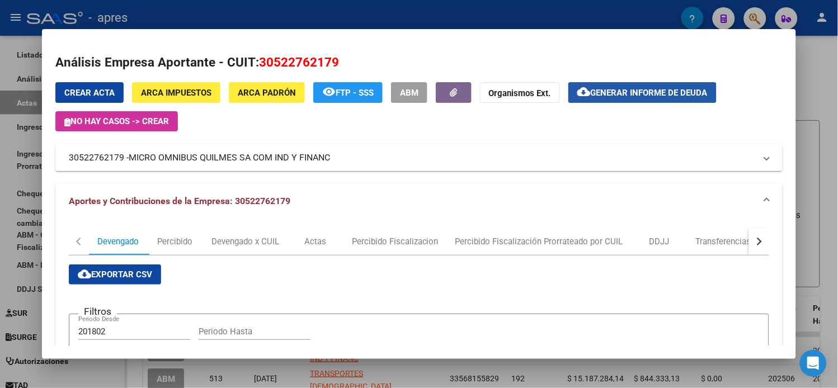
click at [668, 94] on span "Generar informe de deuda" at bounding box center [649, 93] width 117 height 10
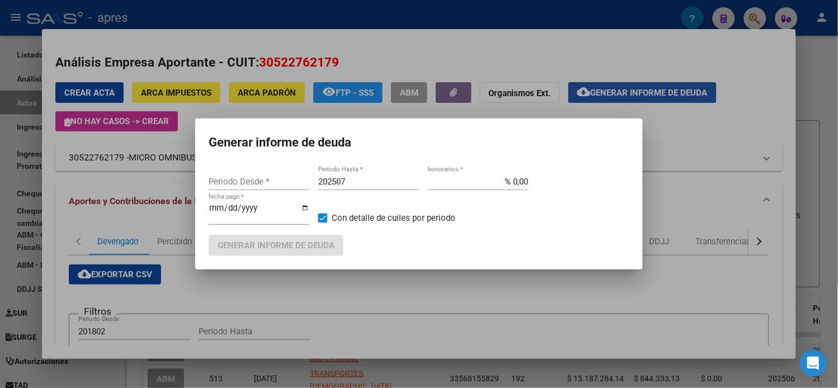
type input "202508"
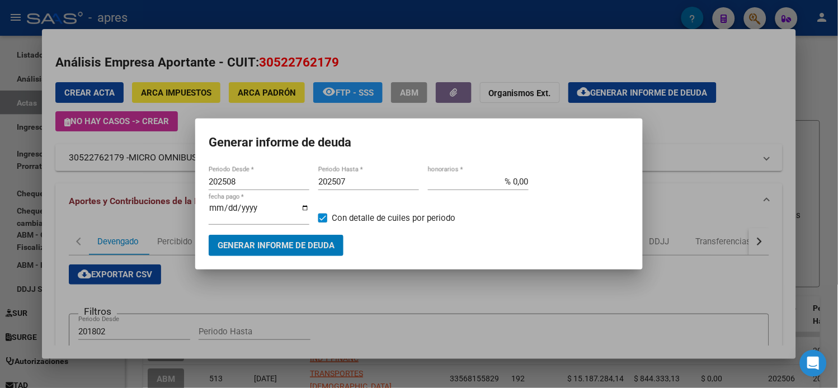
click at [367, 187] on input "202507" at bounding box center [368, 182] width 101 height 10
type input "202508"
click at [256, 242] on span "Generar informe de deuda" at bounding box center [276, 246] width 117 height 10
click at [255, 186] on input "202508" at bounding box center [259, 182] width 101 height 10
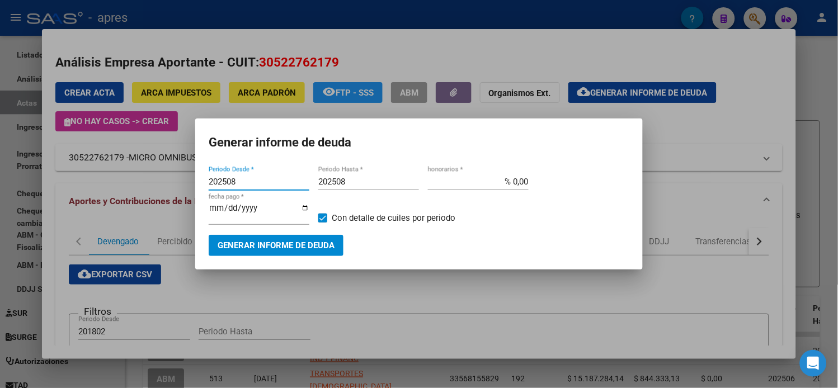
click at [255, 185] on input "202508" at bounding box center [259, 182] width 101 height 10
type input "202501"
click at [301, 241] on span "Generar informe de deuda" at bounding box center [276, 246] width 117 height 10
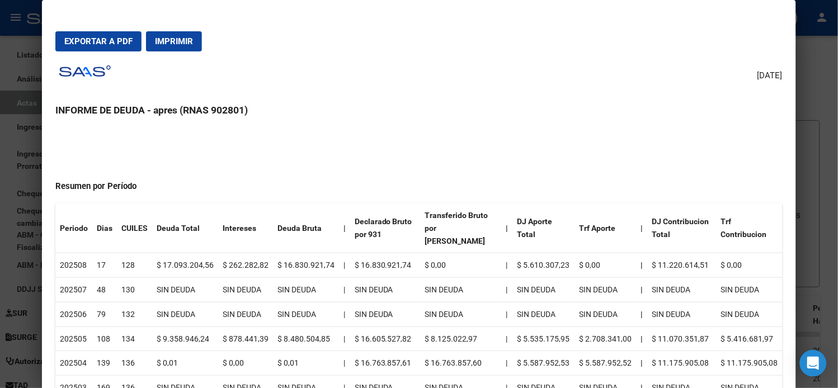
scroll to position [124, 0]
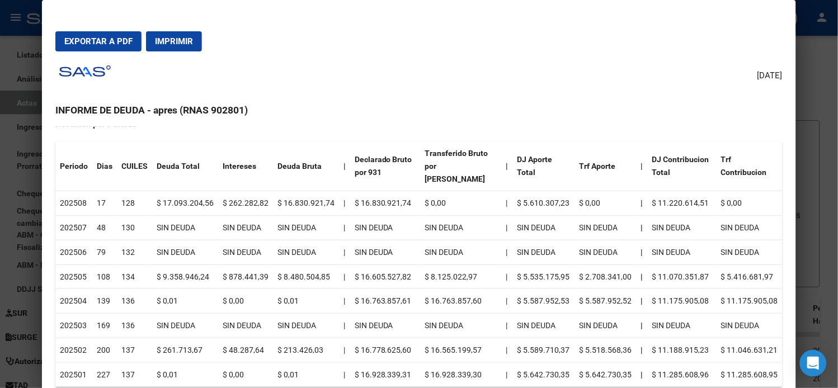
drag, startPoint x: 232, startPoint y: 258, endPoint x: 266, endPoint y: 258, distance: 34.1
click at [266, 265] on tr "202505 108 134 $ 9.358.946,24 $ 878.441,39 $ 8.480.504,85 | $ 16.605.527,82 $ 8…" at bounding box center [418, 277] width 727 height 25
drag, startPoint x: 175, startPoint y: 255, endPoint x: 273, endPoint y: 269, distance: 98.9
click at [202, 265] on td "$ 9.358.946,24" at bounding box center [185, 277] width 66 height 25
click at [300, 265] on td "$ 8.480.504,85" at bounding box center [306, 277] width 66 height 25
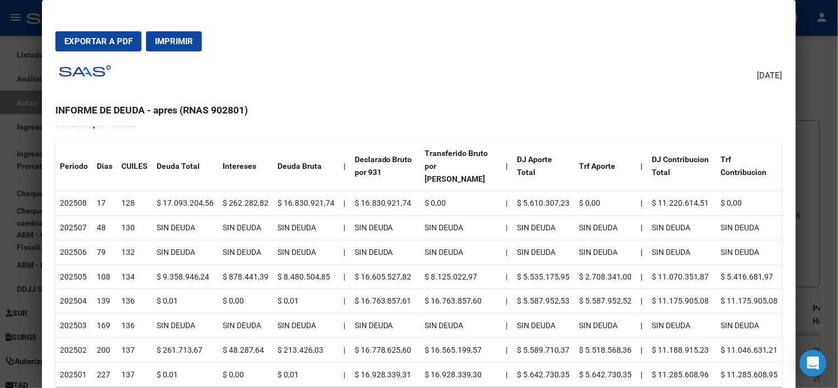
drag, startPoint x: 171, startPoint y: 337, endPoint x: 293, endPoint y: 349, distance: 121.9
click at [283, 349] on table "Periodo [PERSON_NAME] CUILES Deuda Total Intereses Deuda Bruta | Declarado Brut…" at bounding box center [418, 265] width 727 height 246
click at [303, 338] on td "$ 213.426,03" at bounding box center [306, 350] width 66 height 25
drag, startPoint x: 295, startPoint y: 338, endPoint x: 271, endPoint y: 338, distance: 24.1
click at [273, 338] on td "$ 213.426,03" at bounding box center [306, 350] width 66 height 25
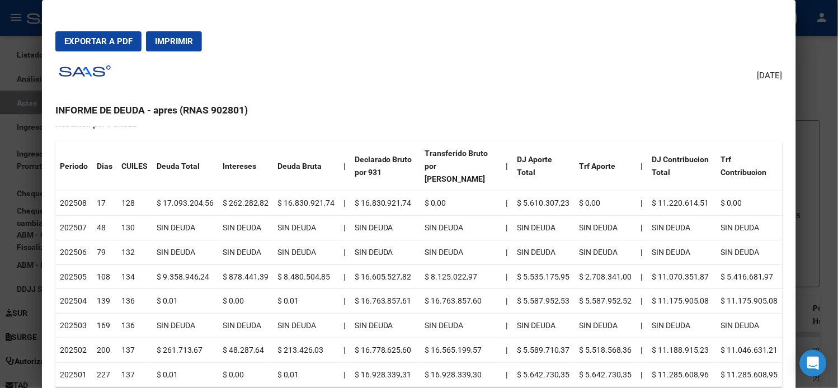
click at [263, 341] on td "$ 48.287,64" at bounding box center [245, 350] width 55 height 25
drag, startPoint x: 286, startPoint y: 189, endPoint x: 311, endPoint y: 201, distance: 27.8
click at [308, 191] on td "$ 16.830.921,74" at bounding box center [306, 203] width 66 height 25
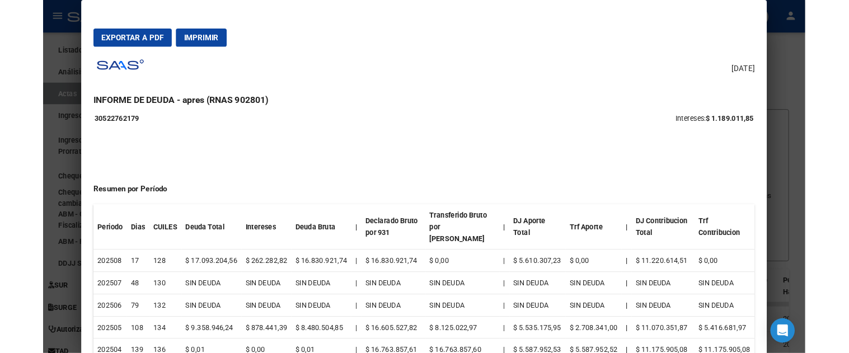
scroll to position [62, 0]
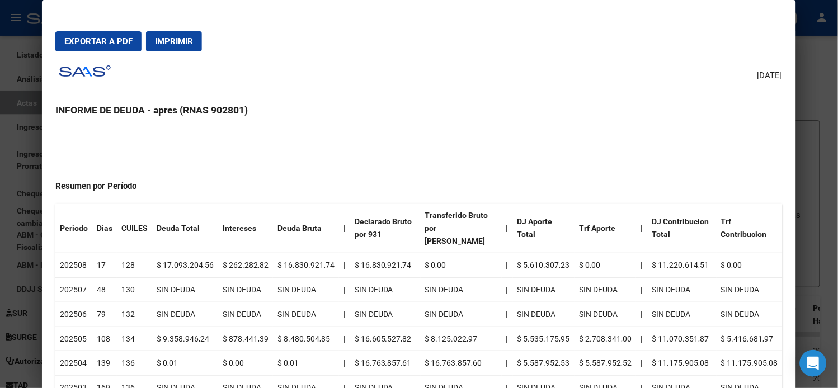
click at [298, 327] on td "$ 8.480.504,85" at bounding box center [306, 339] width 66 height 25
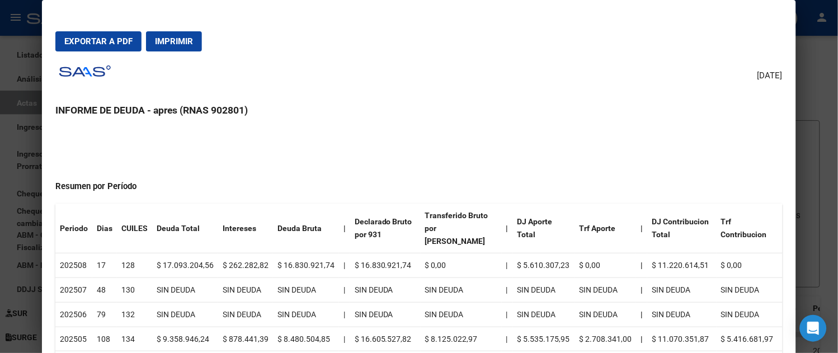
click at [8, 124] on div at bounding box center [419, 176] width 838 height 353
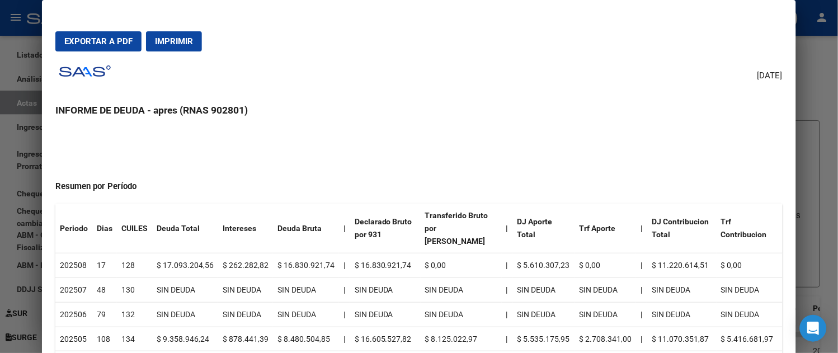
click at [12, 121] on div at bounding box center [419, 176] width 838 height 353
click at [11, 121] on div at bounding box center [419, 176] width 838 height 353
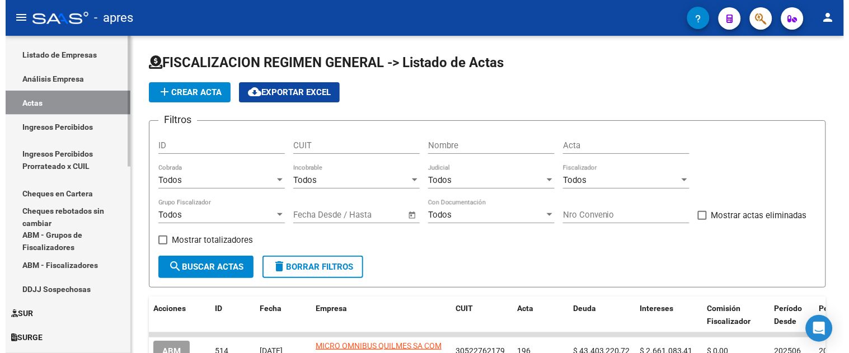
scroll to position [0, 0]
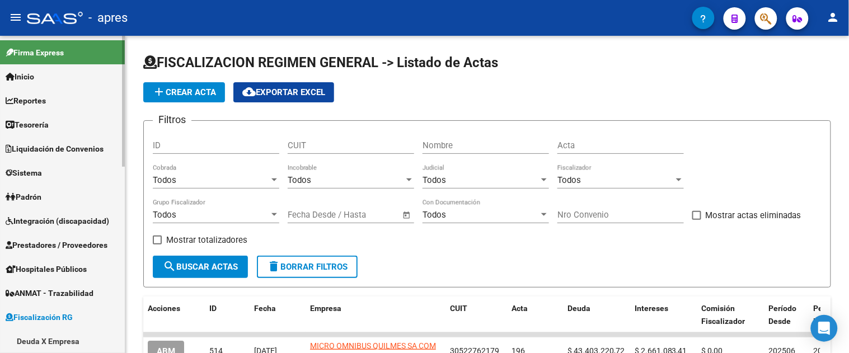
click at [46, 101] on span "Reportes" at bounding box center [26, 101] width 40 height 12
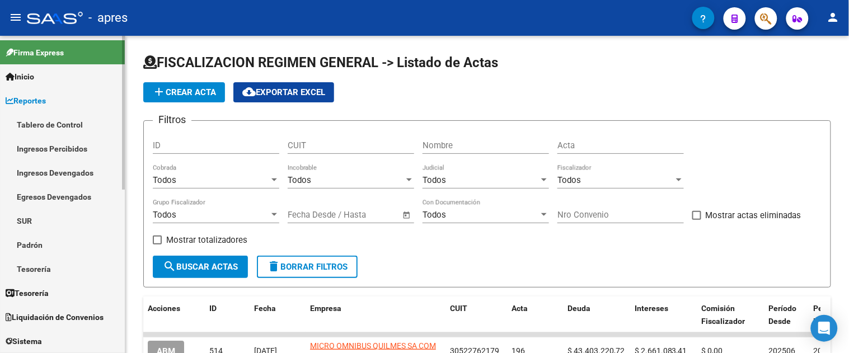
click at [57, 152] on link "Ingresos Percibidos" at bounding box center [62, 149] width 125 height 24
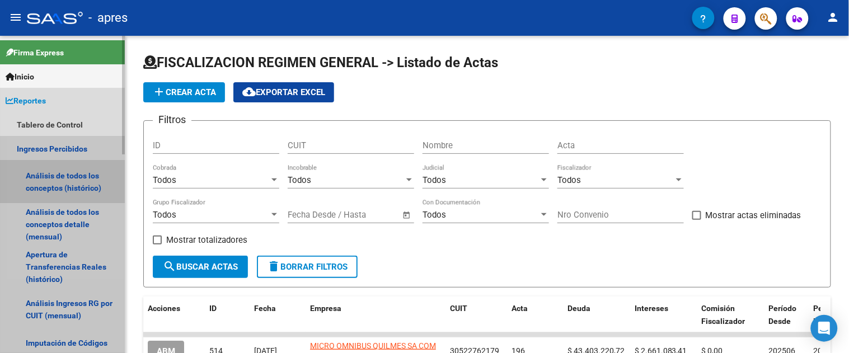
click at [53, 181] on link "Análisis de todos los conceptos (histórico)" at bounding box center [62, 182] width 125 height 43
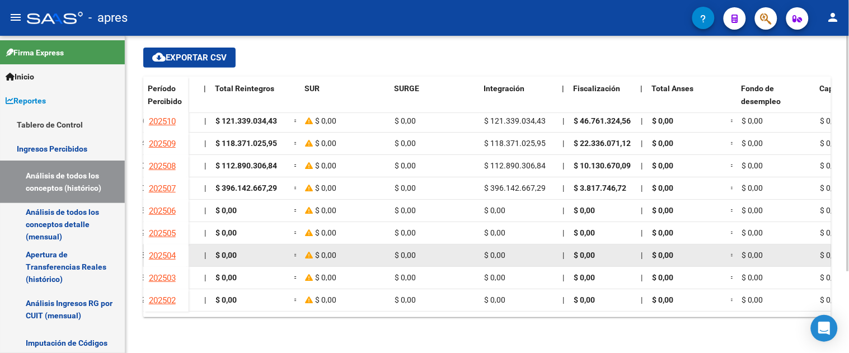
scroll to position [0, 825]
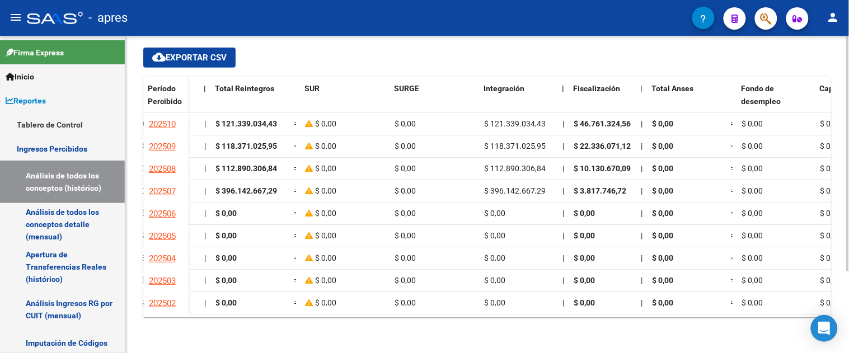
click at [553, 68] on div "Cheques en Cartera Fiscalización: $ 0,00 Expedientes en Análisis en SUR (instan…" at bounding box center [487, 130] width 688 height 373
click at [398, 57] on div "cloud_download Exportar CSV" at bounding box center [487, 58] width 688 height 20
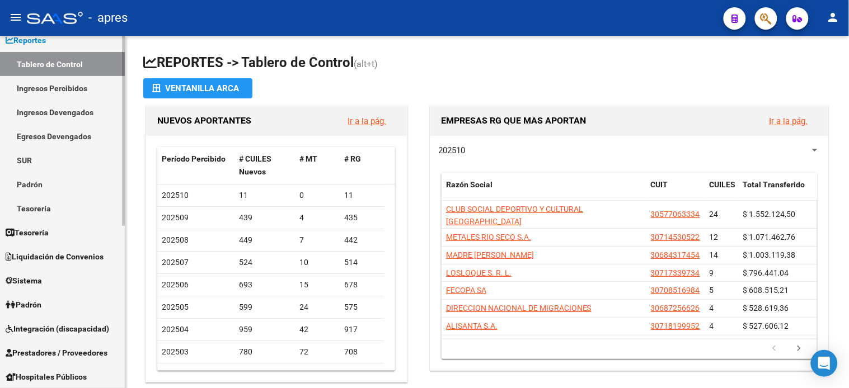
scroll to position [124, 0]
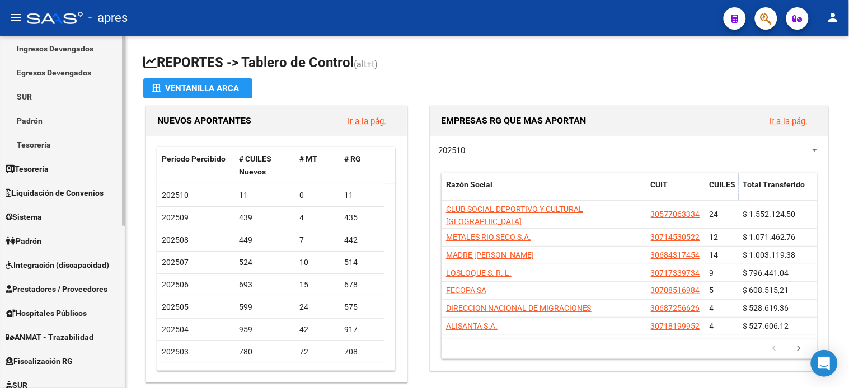
click at [53, 365] on span "Fiscalización RG" at bounding box center [39, 361] width 67 height 12
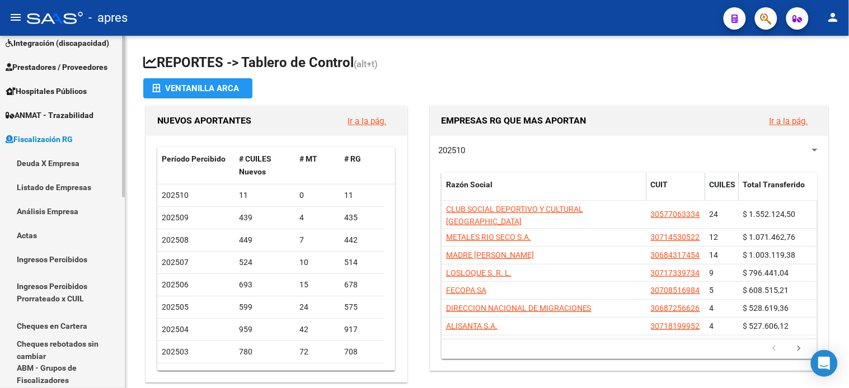
scroll to position [191, 0]
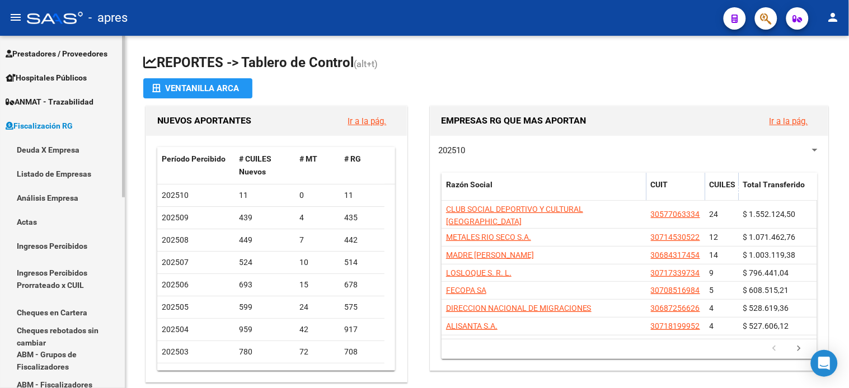
click at [45, 148] on link "Deuda X Empresa" at bounding box center [62, 150] width 125 height 24
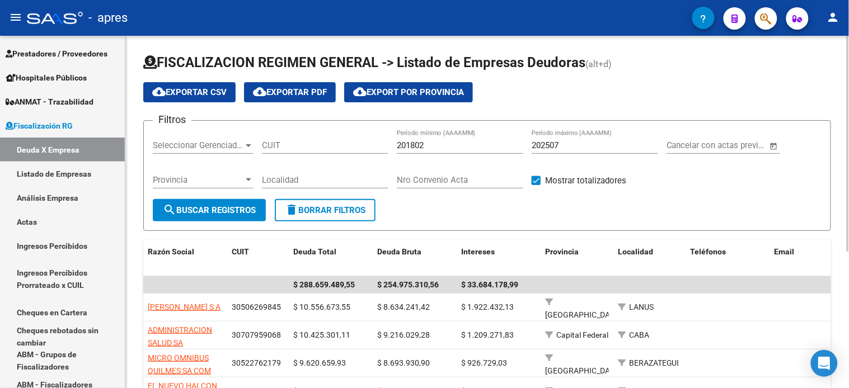
click at [442, 143] on input "201802" at bounding box center [460, 145] width 126 height 10
click at [441, 143] on input "201802" at bounding box center [460, 145] width 126 height 10
type input "202506"
type input "202507"
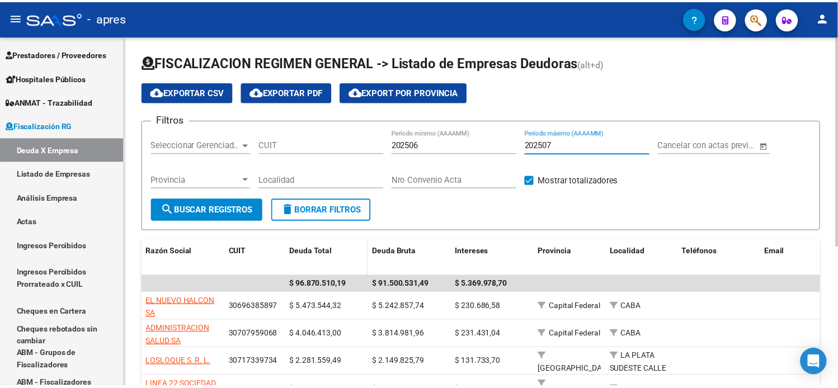
scroll to position [62, 0]
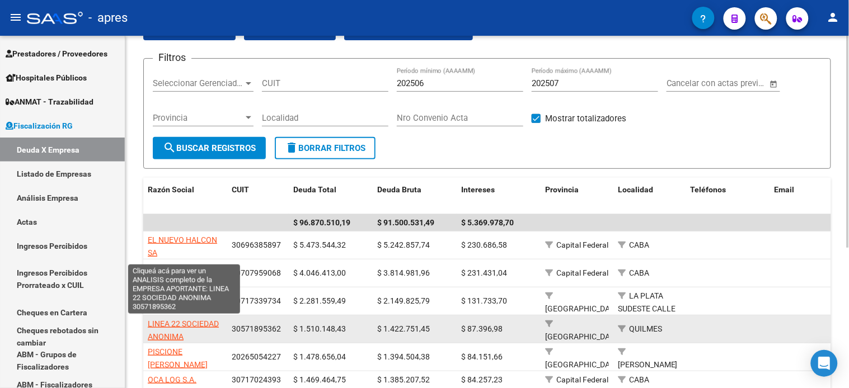
click at [189, 323] on span "LINEA 22 SOCIEDAD ANONIMA" at bounding box center [183, 330] width 71 height 22
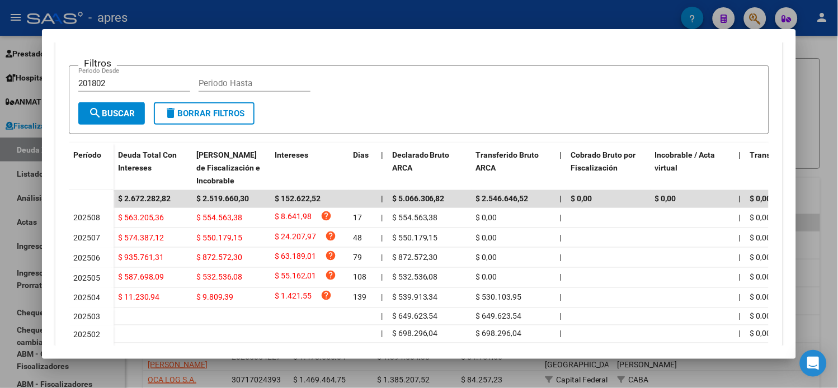
scroll to position [311, 0]
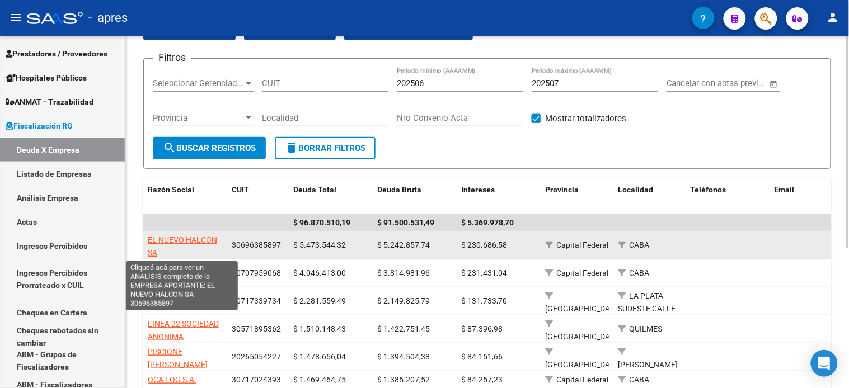
click at [171, 236] on span "EL NUEVO HALCON SA" at bounding box center [182, 247] width 69 height 22
type textarea "30696385897"
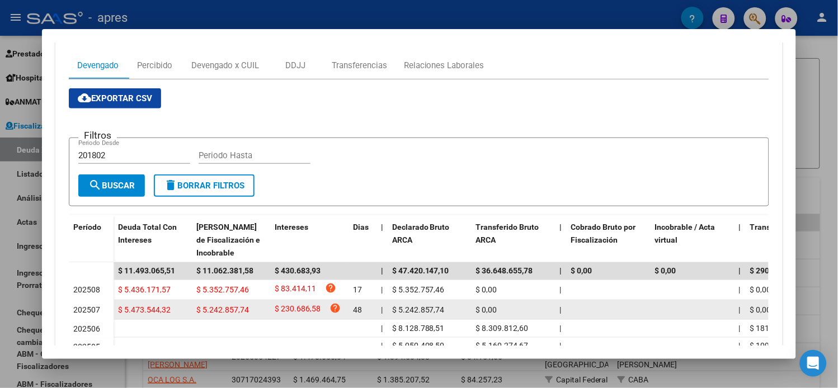
scroll to position [248, 0]
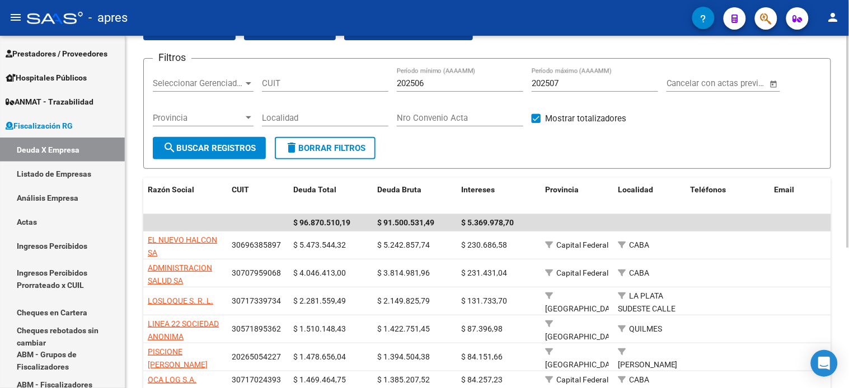
click at [465, 85] on input "202506" at bounding box center [460, 83] width 126 height 10
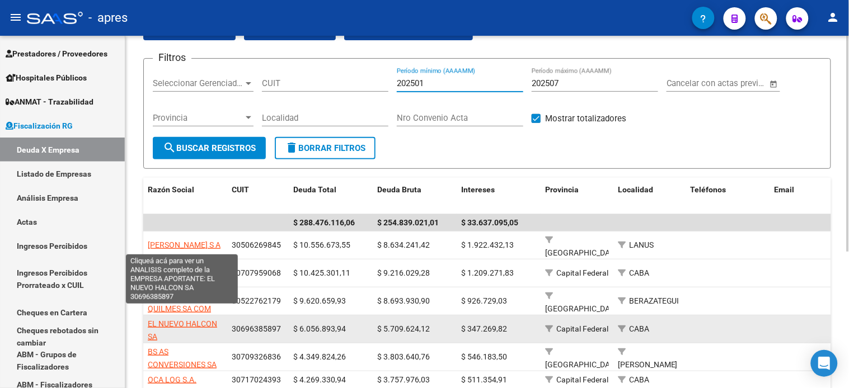
type input "202501"
click at [182, 319] on span "EL NUEVO HALCON SA" at bounding box center [182, 330] width 69 height 22
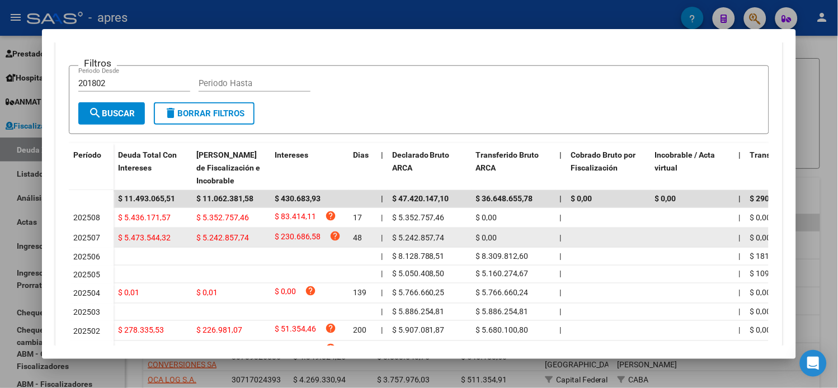
click at [290, 236] on span "$ 230.686,58" at bounding box center [298, 237] width 46 height 15
click at [292, 238] on span "$ 230.686,58" at bounding box center [298, 237] width 46 height 15
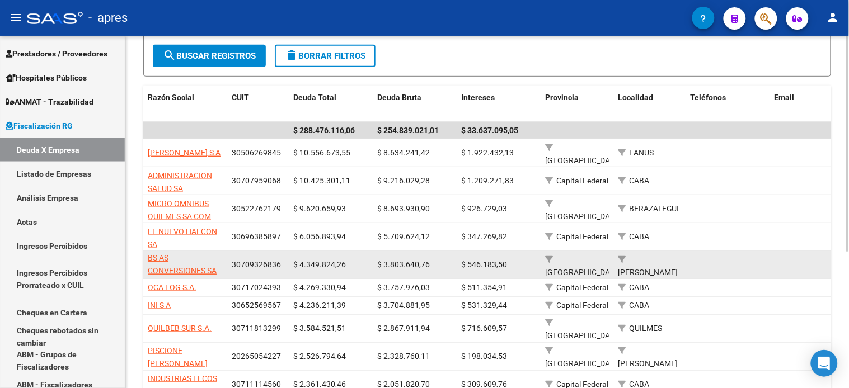
scroll to position [186, 0]
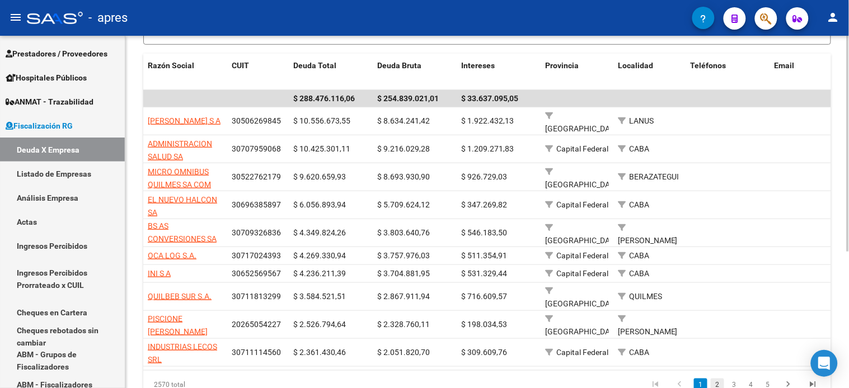
click at [719, 379] on link "2" at bounding box center [717, 385] width 13 height 12
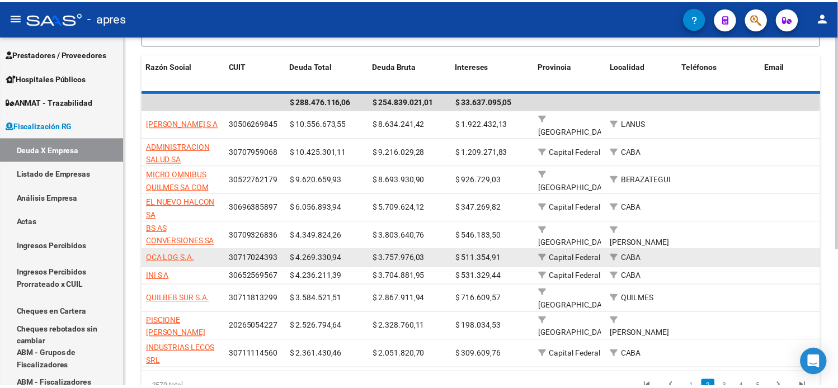
scroll to position [0, 0]
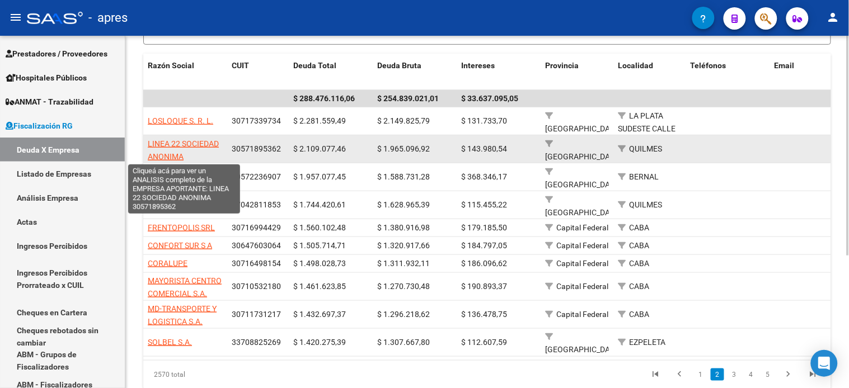
click at [177, 147] on span "LINEA 22 SOCIEDAD ANONIMA" at bounding box center [183, 150] width 71 height 22
type textarea "30571895362"
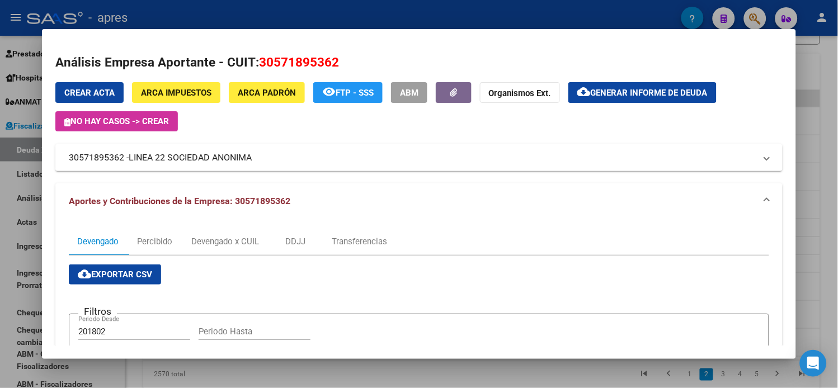
click at [624, 105] on div "Crear Acta ARCA Impuestos ARCA Padrón remove_red_eye FTP - SSS ABM Organismos E…" at bounding box center [418, 106] width 727 height 49
click at [622, 97] on span "Generar informe de deuda" at bounding box center [649, 93] width 117 height 10
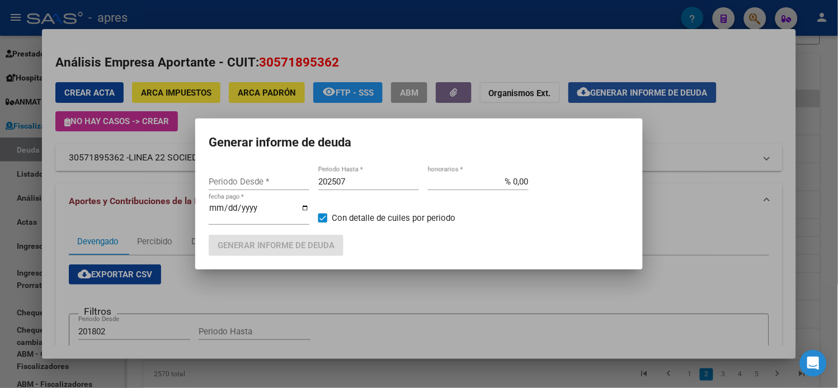
type input "201802"
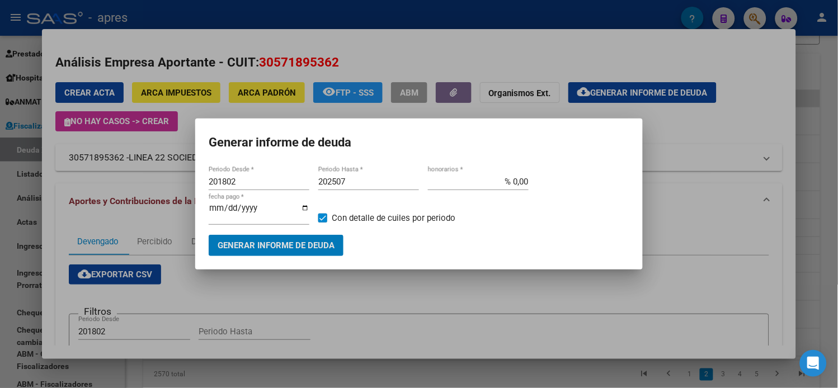
click at [286, 182] on input "201802" at bounding box center [259, 182] width 101 height 10
type input "202506"
click at [291, 241] on span "Generar informe de deuda" at bounding box center [276, 246] width 117 height 10
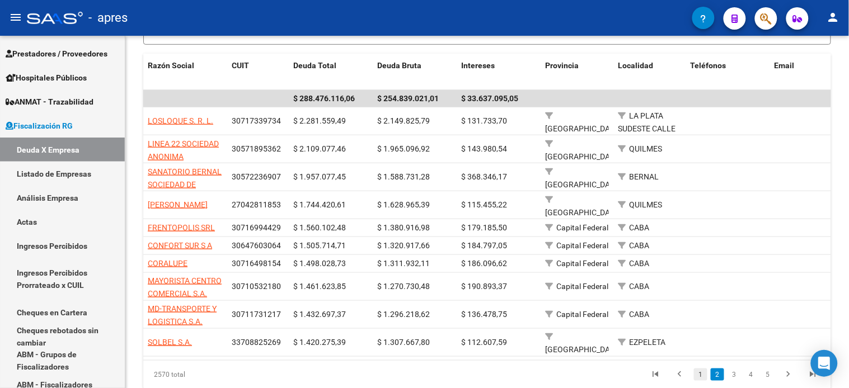
click at [698, 369] on link "1" at bounding box center [700, 375] width 13 height 12
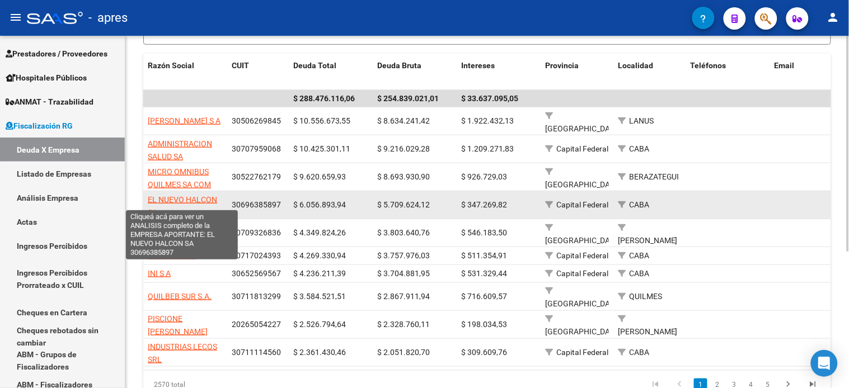
click at [172, 195] on span "EL NUEVO HALCON SA" at bounding box center [182, 206] width 69 height 22
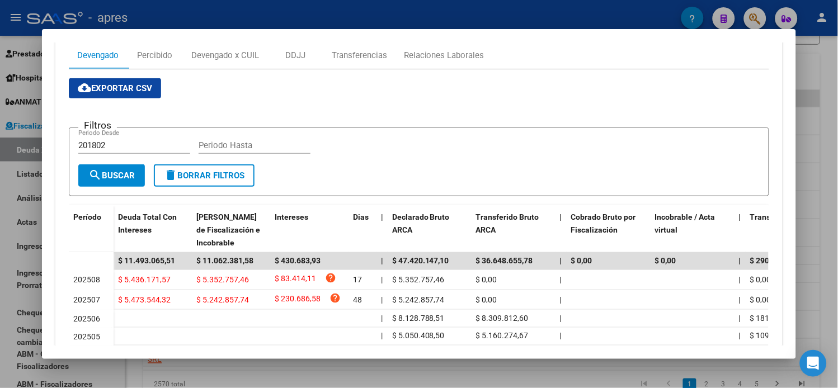
scroll to position [124, 0]
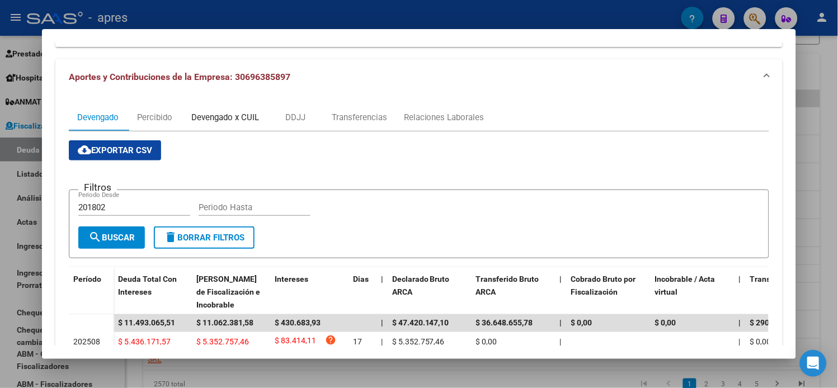
click at [209, 123] on div "Devengado x CUIL" at bounding box center [225, 117] width 68 height 12
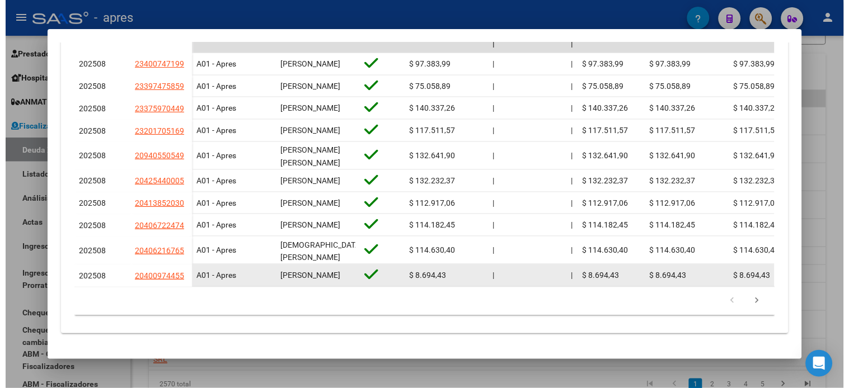
scroll to position [454, 0]
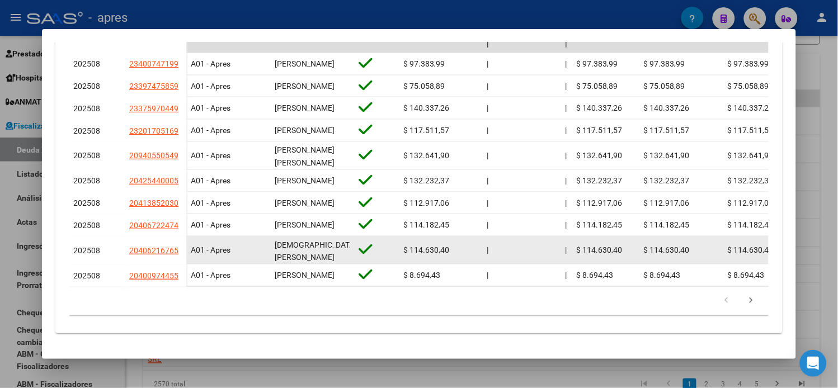
drag, startPoint x: 172, startPoint y: 232, endPoint x: 121, endPoint y: 233, distance: 50.4
click at [125, 237] on datatable-body-cell "20406216765" at bounding box center [156, 251] width 62 height 28
copy span "20406216765"
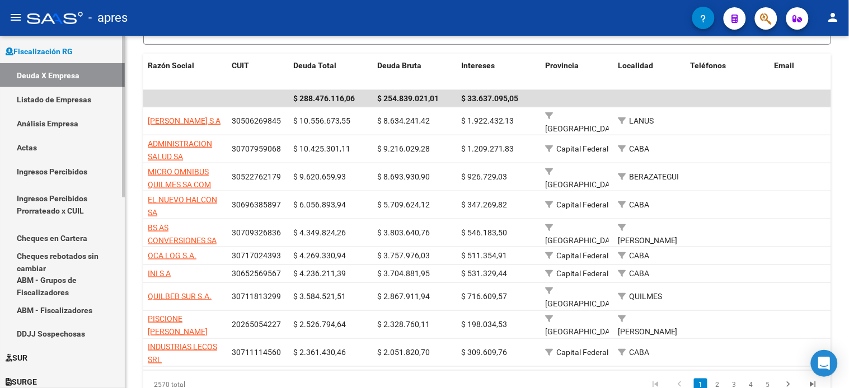
scroll to position [416, 0]
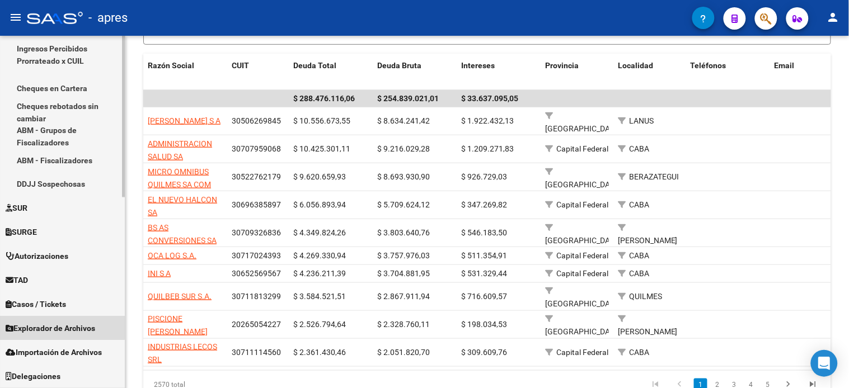
click at [57, 327] on span "Explorador de Archivos" at bounding box center [51, 329] width 90 height 12
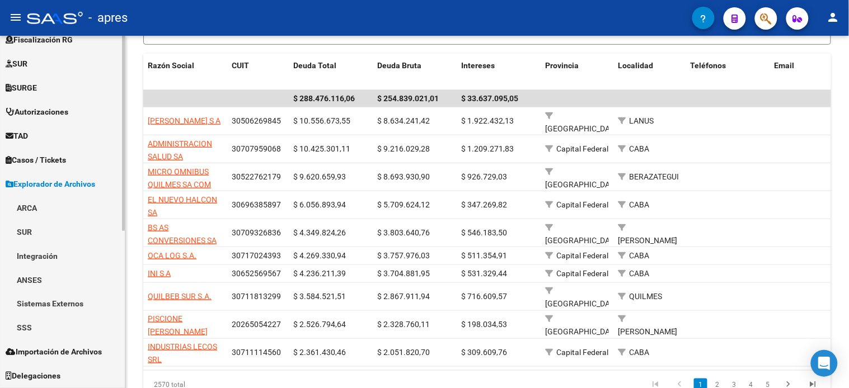
scroll to position [277, 0]
click at [41, 205] on link "ARCA" at bounding box center [62, 208] width 125 height 24
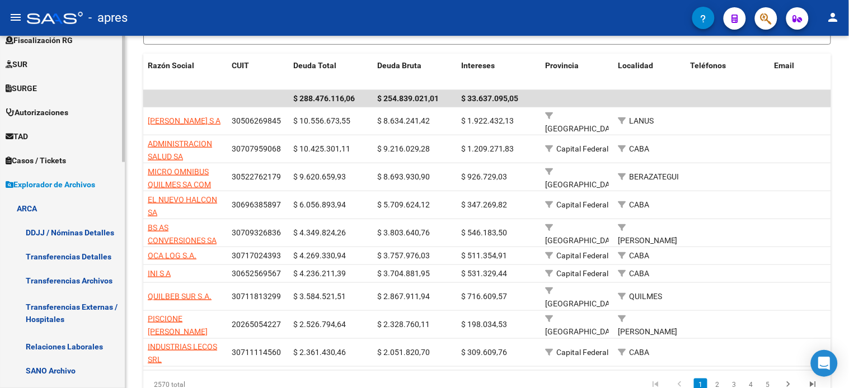
click at [58, 183] on span "Explorador de Archivos" at bounding box center [51, 184] width 90 height 12
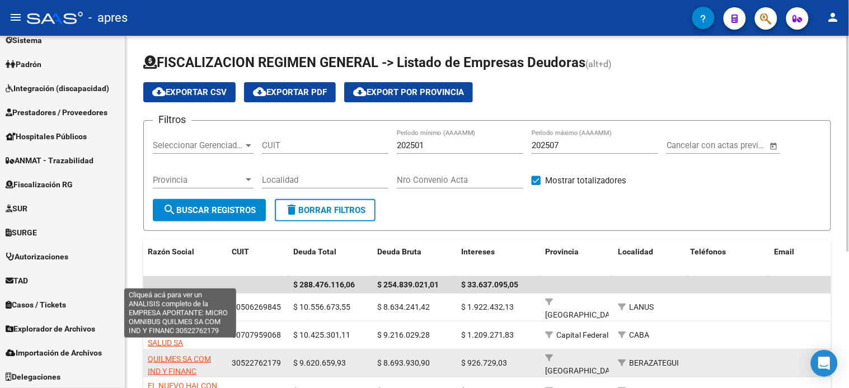
scroll to position [14, 0]
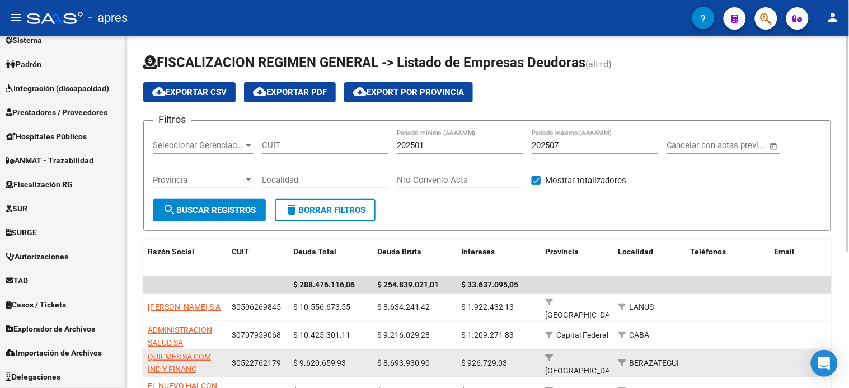
click at [190, 350] on app-link-go-to "MICRO OMNIBUS QUILMES SA COM IND Y FINANC" at bounding box center [185, 357] width 75 height 38
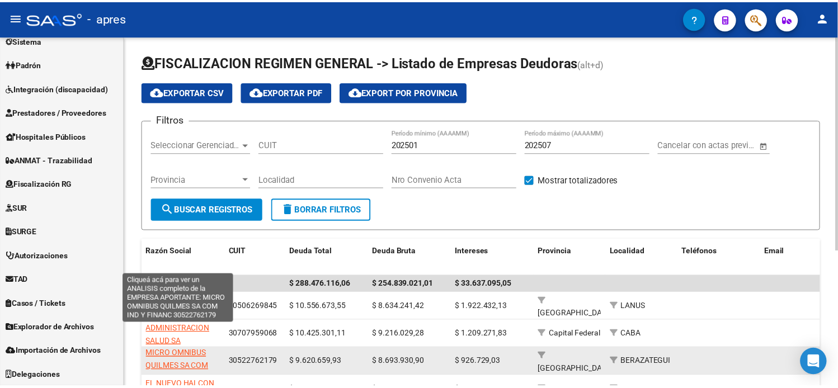
scroll to position [0, 0]
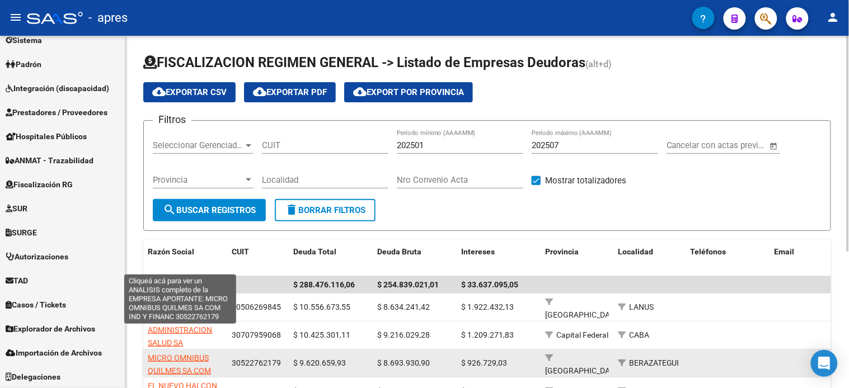
click at [176, 354] on span "MICRO OMNIBUS QUILMES SA COM IND Y FINANC" at bounding box center [179, 371] width 63 height 35
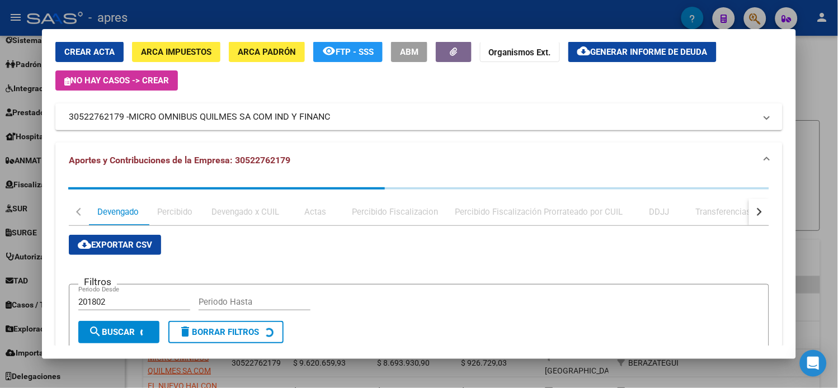
scroll to position [62, 0]
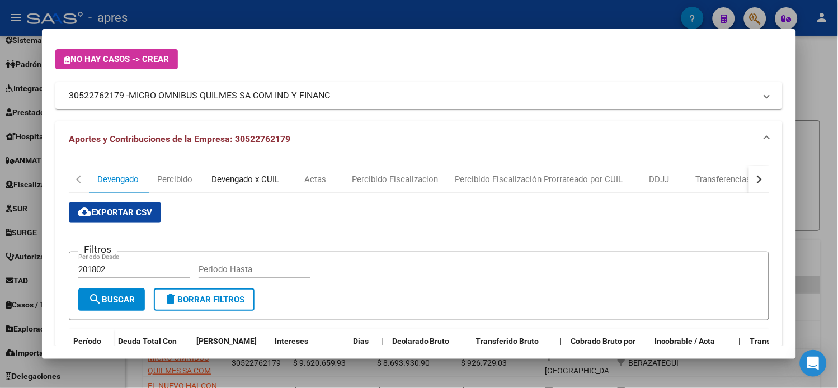
click at [247, 181] on div "Devengado x CUIL" at bounding box center [245, 179] width 68 height 12
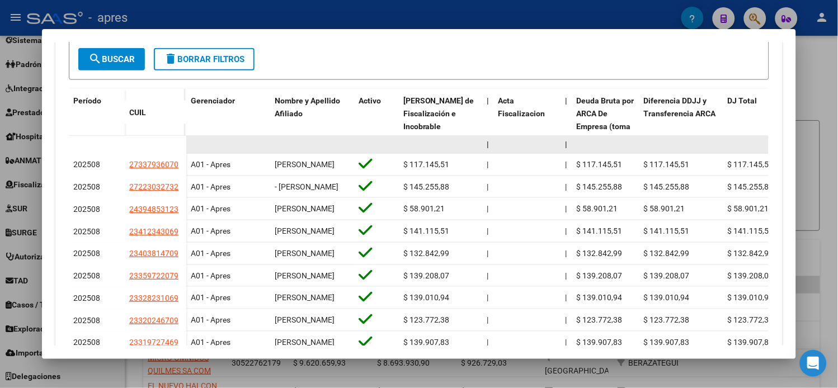
scroll to position [351, 0]
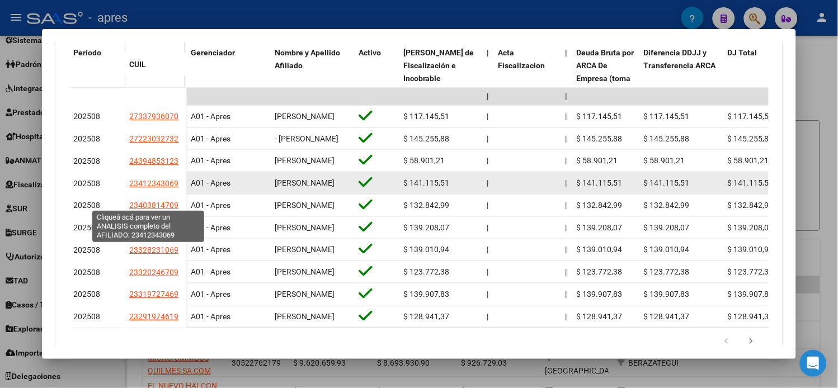
drag, startPoint x: 175, startPoint y: 204, endPoint x: 124, endPoint y: 204, distance: 50.9
click at [129, 190] on div "23412343069" at bounding box center [155, 183] width 53 height 13
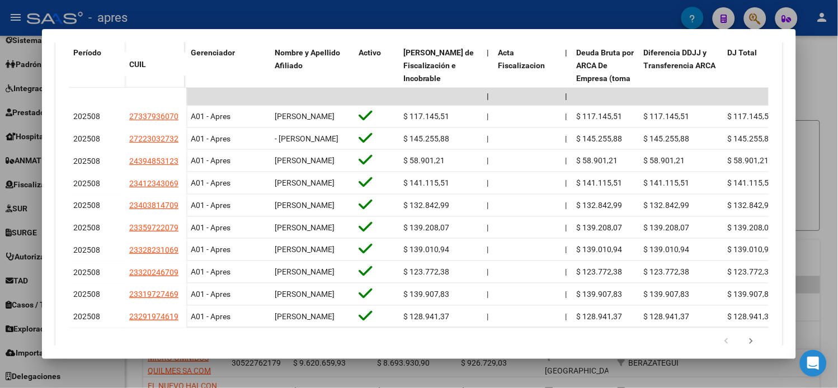
copy span "23412343069"
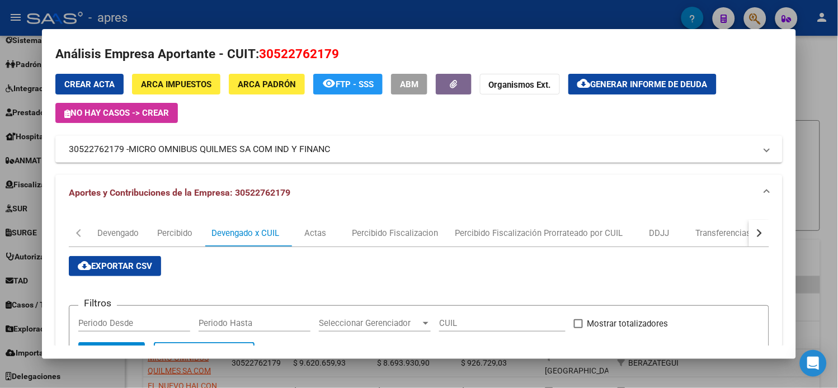
scroll to position [0, 0]
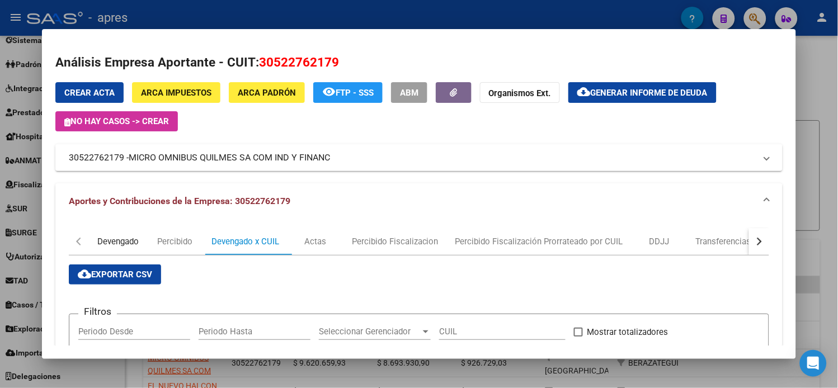
click at [115, 246] on div "Devengado" at bounding box center [117, 242] width 41 height 12
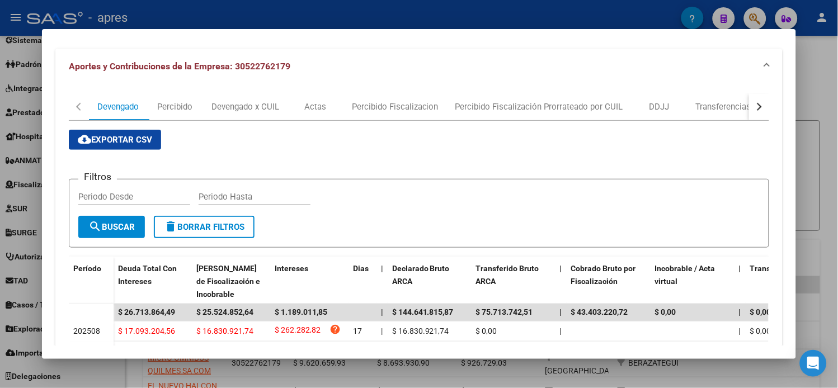
scroll to position [62, 0]
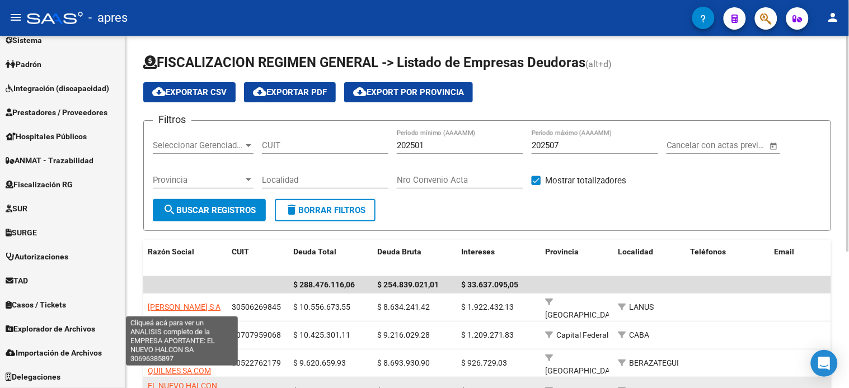
click at [186, 382] on span "EL NUEVO HALCON SA" at bounding box center [182, 393] width 69 height 22
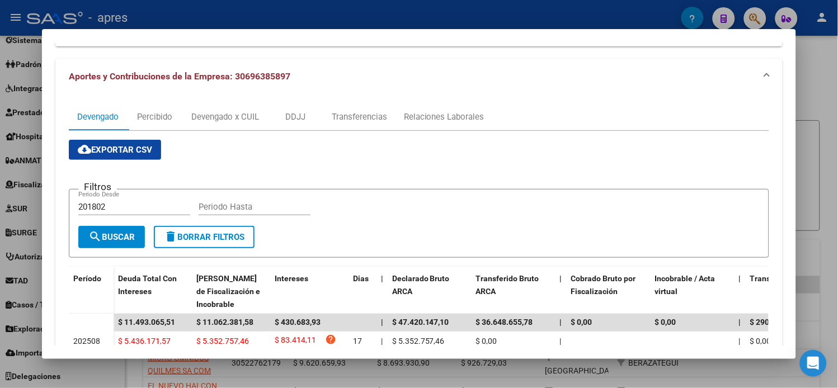
scroll to position [186, 0]
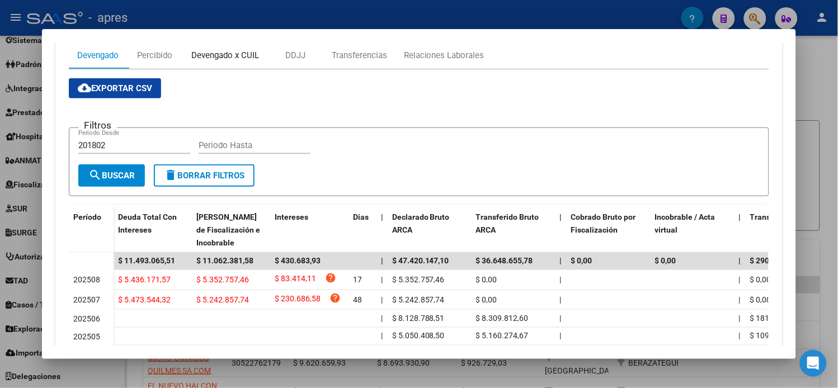
click at [211, 58] on div "Devengado x CUIL" at bounding box center [225, 55] width 68 height 12
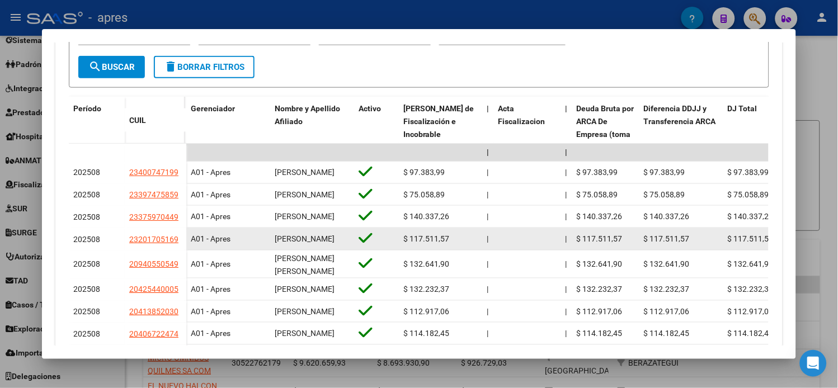
scroll to position [311, 0]
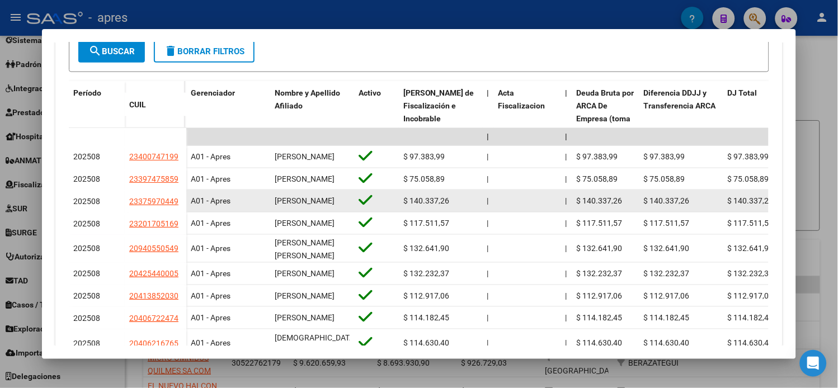
drag, startPoint x: 180, startPoint y: 210, endPoint x: 136, endPoint y: 209, distance: 43.7
click at [125, 213] on datatable-body-cell "23375970449" at bounding box center [156, 201] width 62 height 22
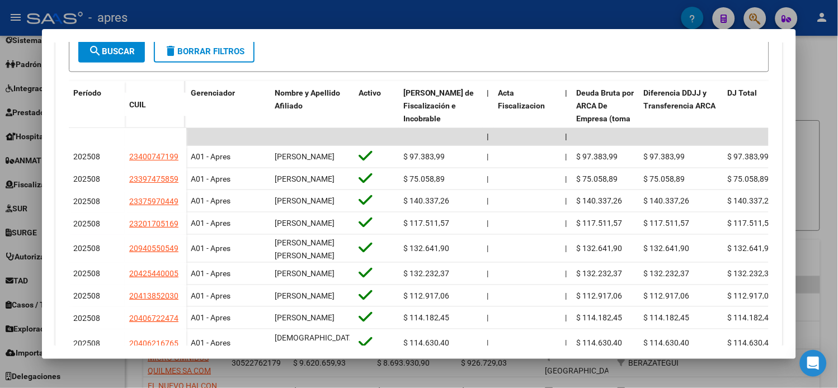
copy span "23375970449"
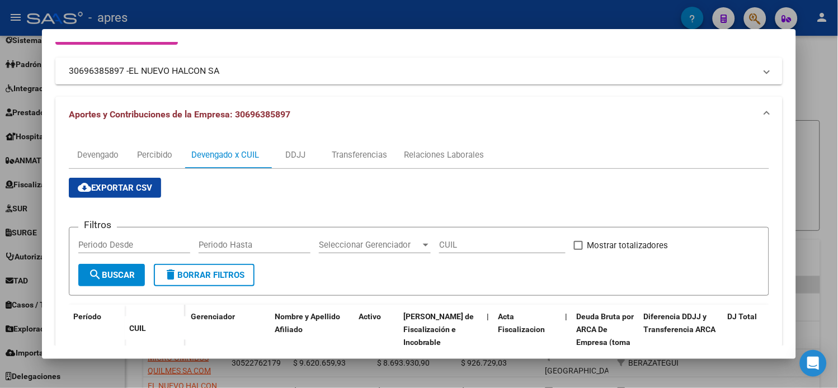
scroll to position [62, 0]
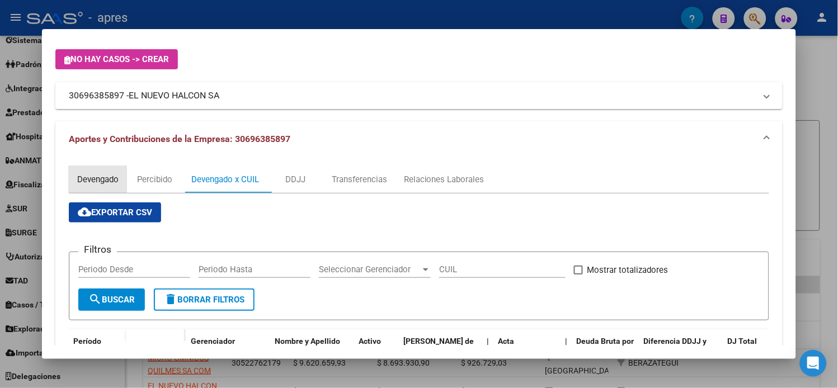
drag, startPoint x: 101, startPoint y: 168, endPoint x: 101, endPoint y: 176, distance: 8.4
click at [101, 170] on div "Devengado" at bounding box center [98, 179] width 58 height 27
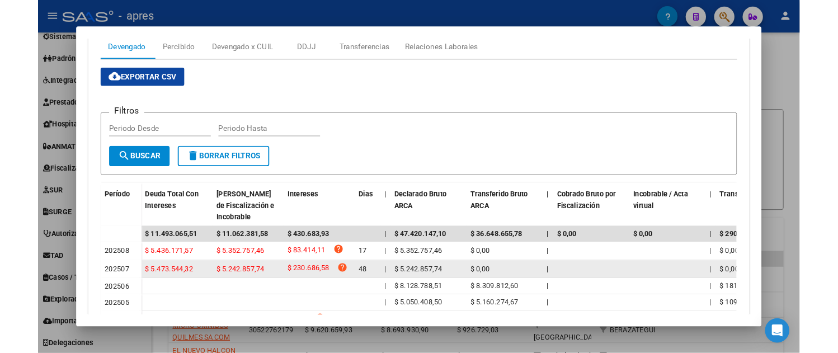
scroll to position [248, 0]
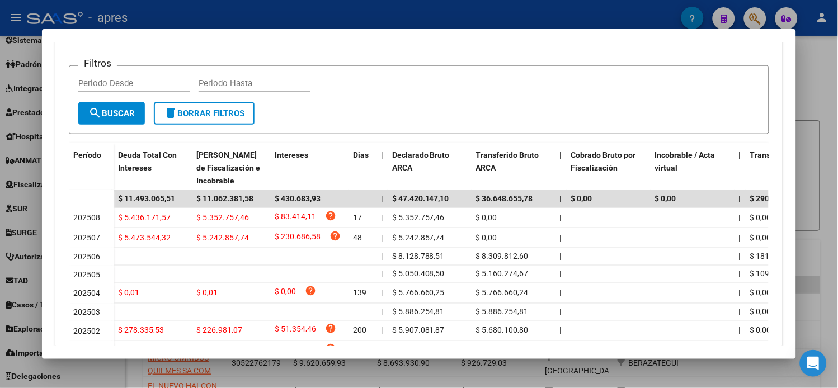
click at [825, 59] on div at bounding box center [419, 194] width 838 height 388
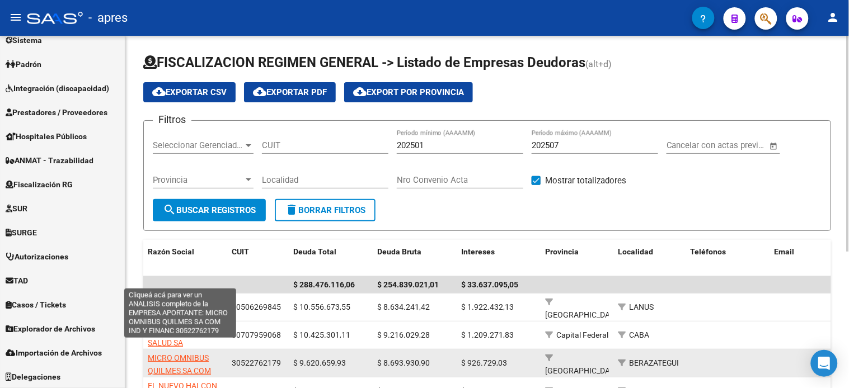
click at [182, 358] on span "MICRO OMNIBUS QUILMES SA COM IND Y FINANC" at bounding box center [179, 371] width 63 height 35
type textarea "30522762179"
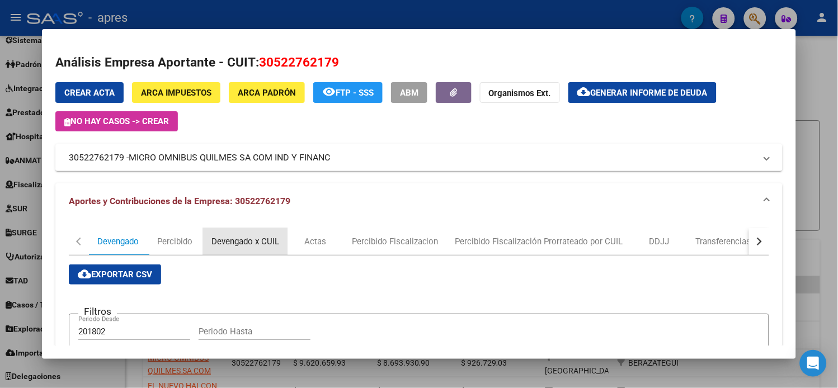
click at [242, 244] on div "Devengado x CUIL" at bounding box center [245, 242] width 68 height 12
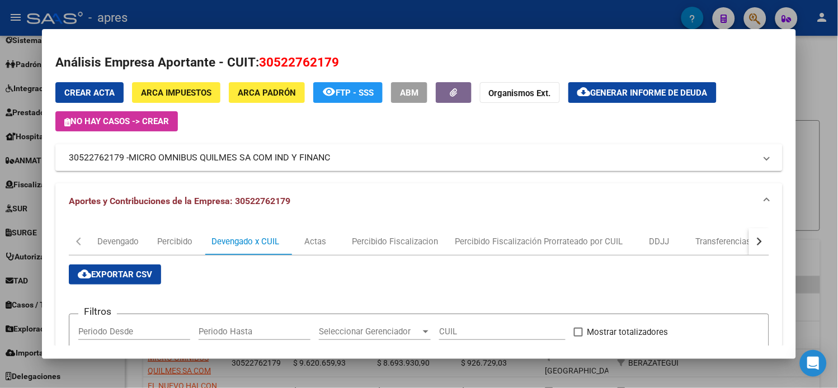
click at [125, 273] on span "cloud_download Exportar CSV" at bounding box center [115, 275] width 74 height 10
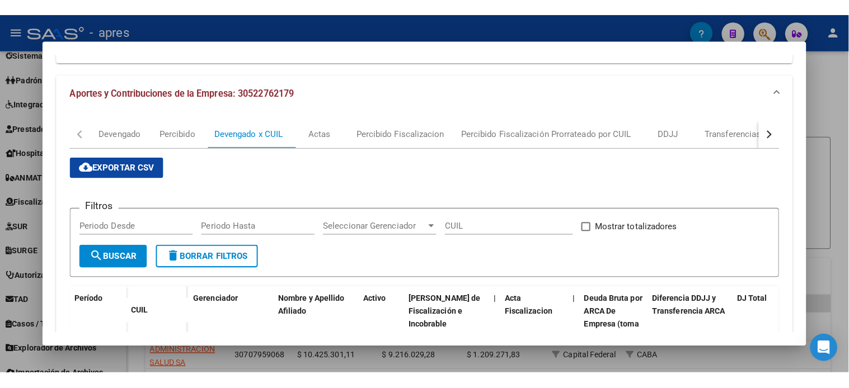
scroll to position [124, 0]
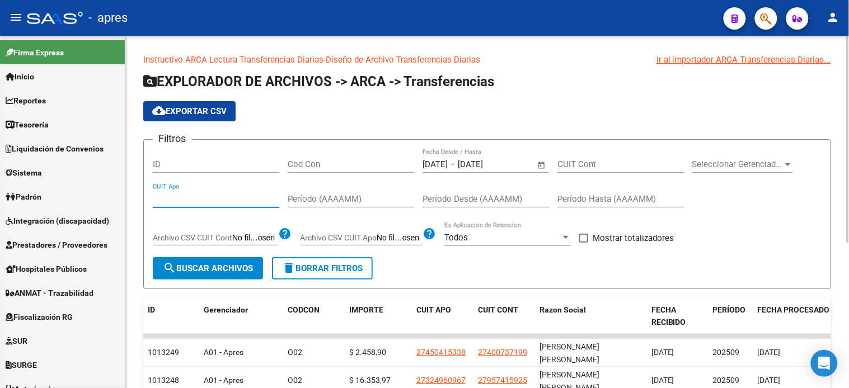
click at [207, 201] on input "CUIT Apo" at bounding box center [216, 199] width 126 height 10
paste input "30-52276217-9"
type input "30-52276217-9"
click at [542, 168] on span "Open calendar" at bounding box center [541, 165] width 27 height 27
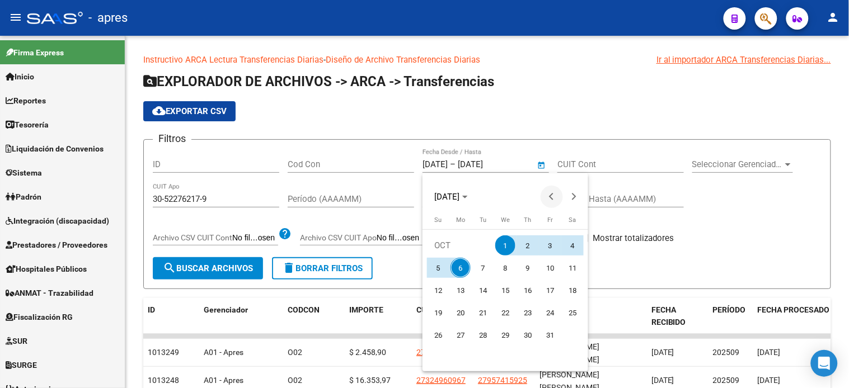
click at [550, 201] on span "Previous month" at bounding box center [551, 197] width 22 height 22
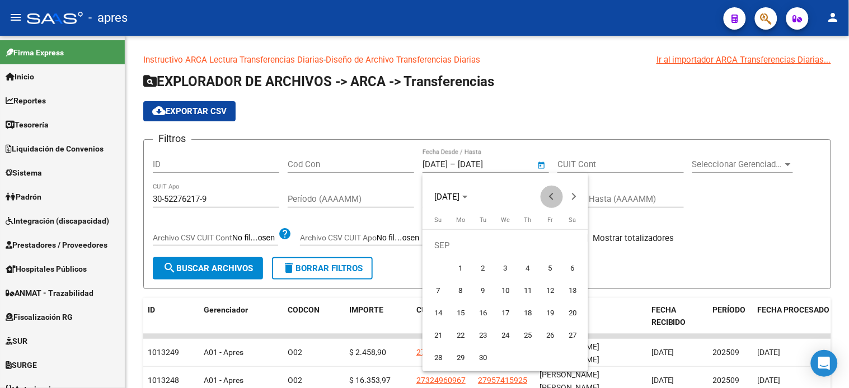
click at [550, 201] on span "Previous month" at bounding box center [551, 197] width 22 height 22
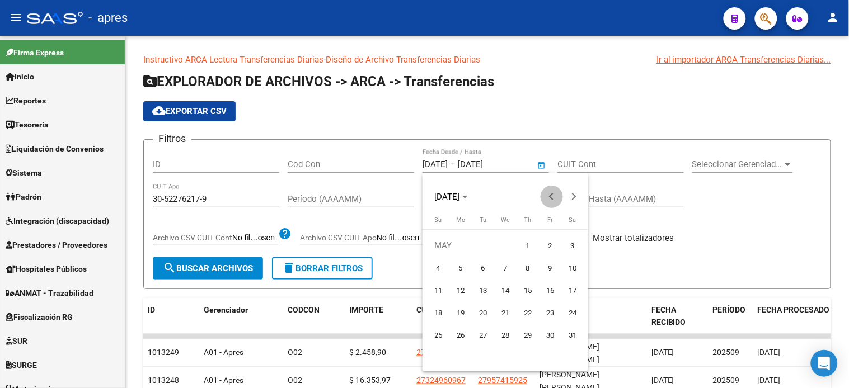
click at [550, 201] on span "Previous month" at bounding box center [551, 197] width 22 height 22
click at [568, 246] on span "1" at bounding box center [572, 246] width 20 height 20
type input "01/02/2025"
click at [572, 191] on span "Next month" at bounding box center [574, 197] width 22 height 22
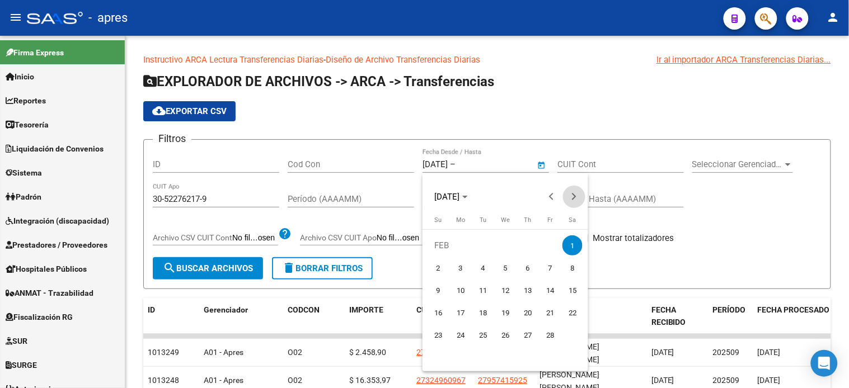
click at [572, 191] on span "Next month" at bounding box center [574, 197] width 22 height 22
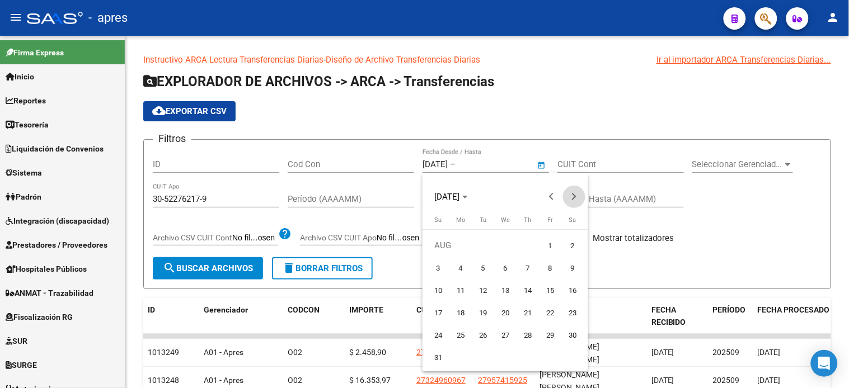
click at [572, 191] on span "Next month" at bounding box center [574, 197] width 22 height 22
click at [456, 272] on span "6" at bounding box center [460, 268] width 20 height 20
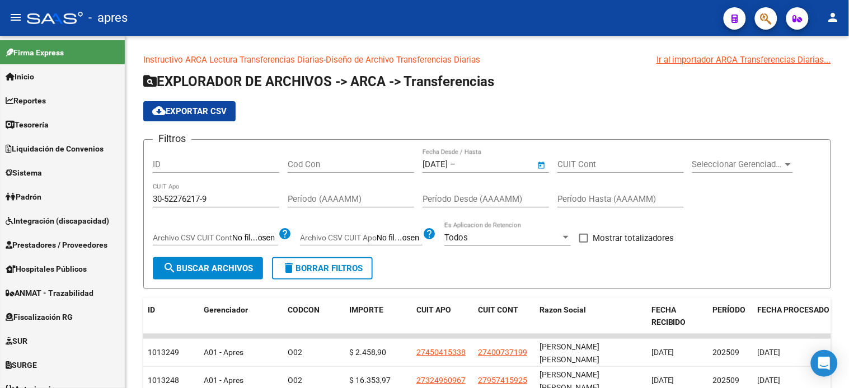
type input "[DATE]"
click at [187, 269] on span "search Buscar Archivos" at bounding box center [208, 269] width 90 height 10
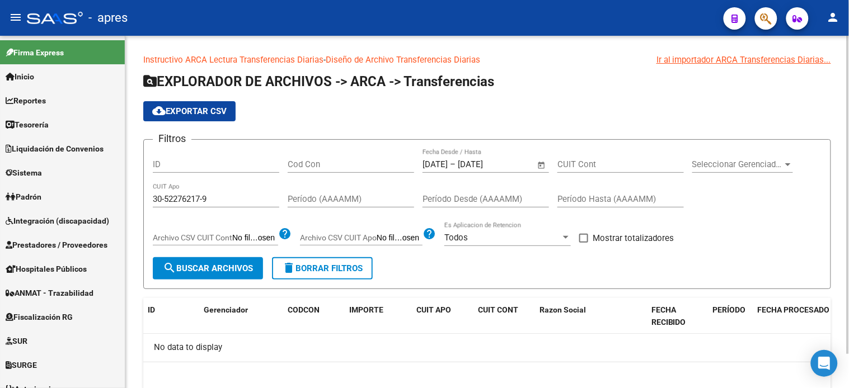
click at [308, 200] on input "Período (AAAAMM)" at bounding box center [351, 199] width 126 height 10
click at [228, 267] on span "search Buscar Archivos" at bounding box center [208, 269] width 90 height 10
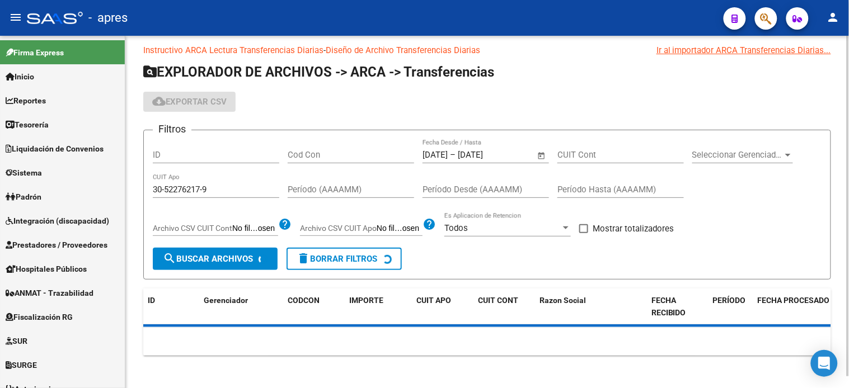
scroll to position [12, 0]
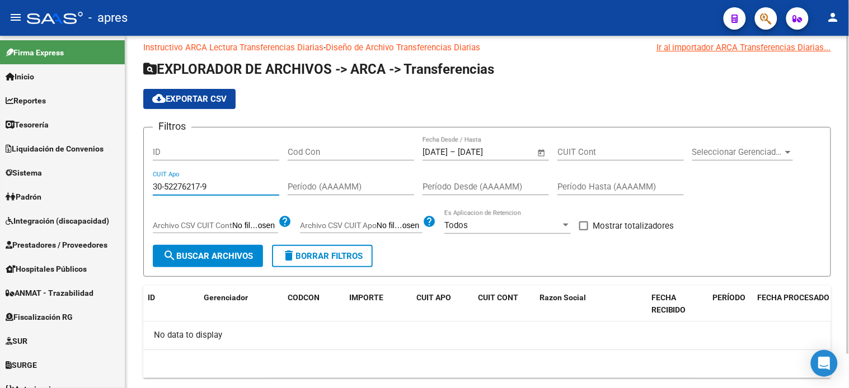
click at [204, 185] on input "30-52276217-9" at bounding box center [216, 187] width 126 height 10
drag, startPoint x: 204, startPoint y: 185, endPoint x: 206, endPoint y: 191, distance: 6.5
click at [204, 185] on input "30-52276217-9" at bounding box center [216, 187] width 126 height 10
paste input "23-41234306"
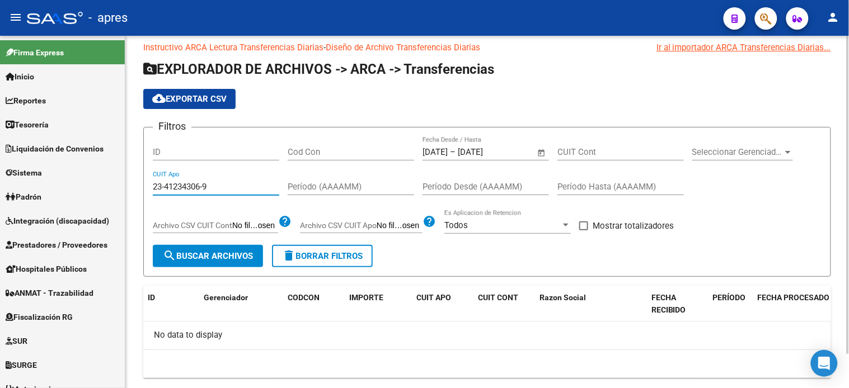
drag, startPoint x: 215, startPoint y: 253, endPoint x: 230, endPoint y: 255, distance: 14.6
click at [215, 253] on span "search Buscar Archivos" at bounding box center [208, 256] width 90 height 10
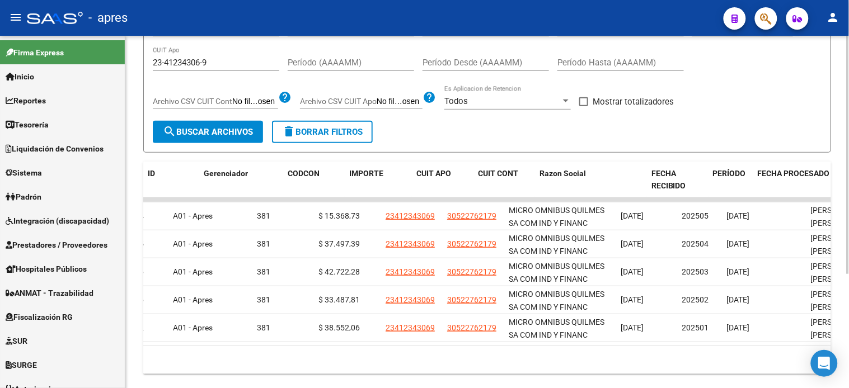
scroll to position [0, 0]
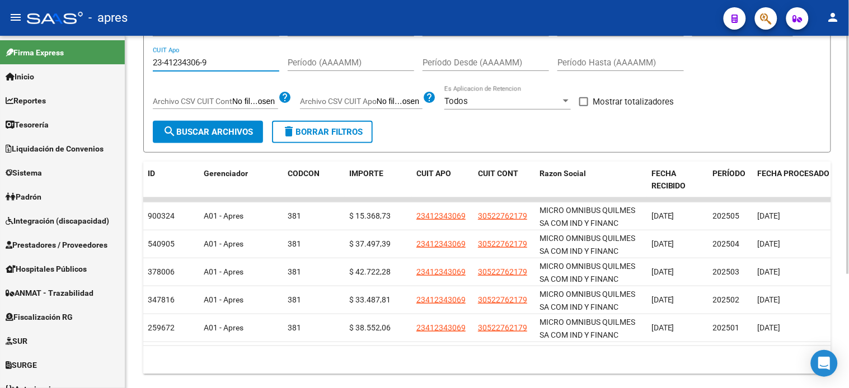
click at [179, 64] on input "23-41234306-9" at bounding box center [216, 63] width 126 height 10
paste input "37597044"
type input "23-37597044-9"
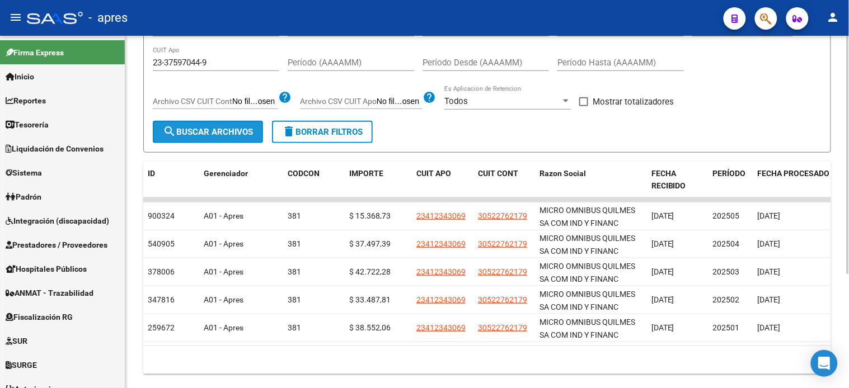
click at [192, 136] on span "search Buscar Archivos" at bounding box center [208, 132] width 90 height 10
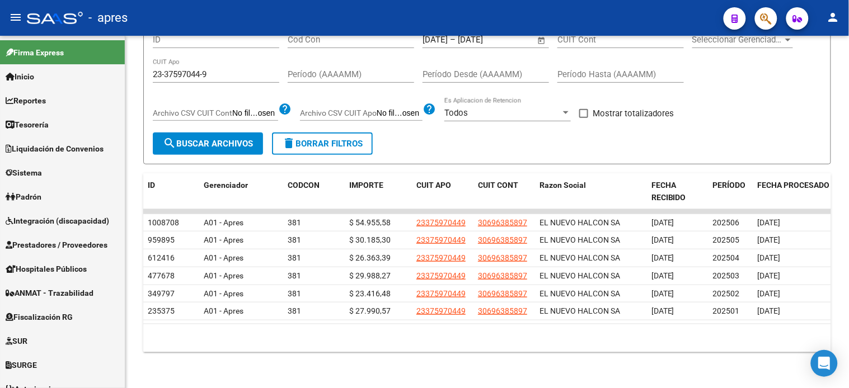
scroll to position [135, 0]
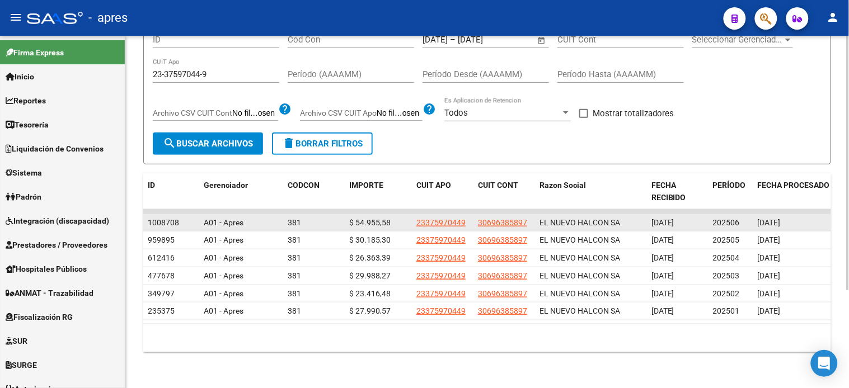
click at [763, 218] on span "[DATE]" at bounding box center [769, 222] width 23 height 9
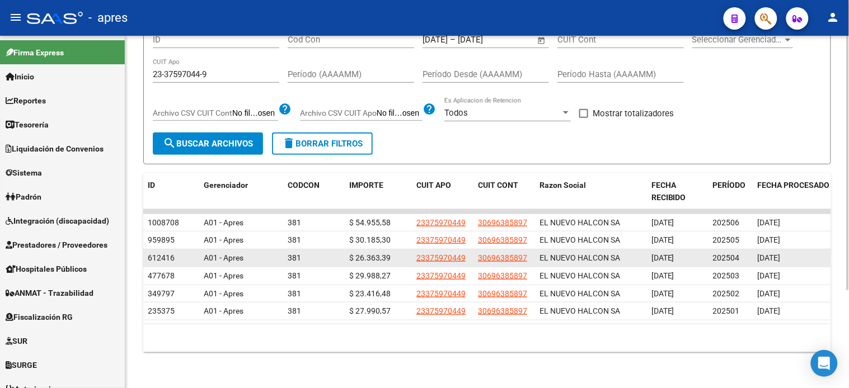
click at [752, 250] on div "612416 A01 - Apres 381 $ 26.363,39 23375970449 30696385897 EL NUEVO HALCON SA 0…" at bounding box center [546, 259] width 806 height 18
